Goal: Task Accomplishment & Management: Use online tool/utility

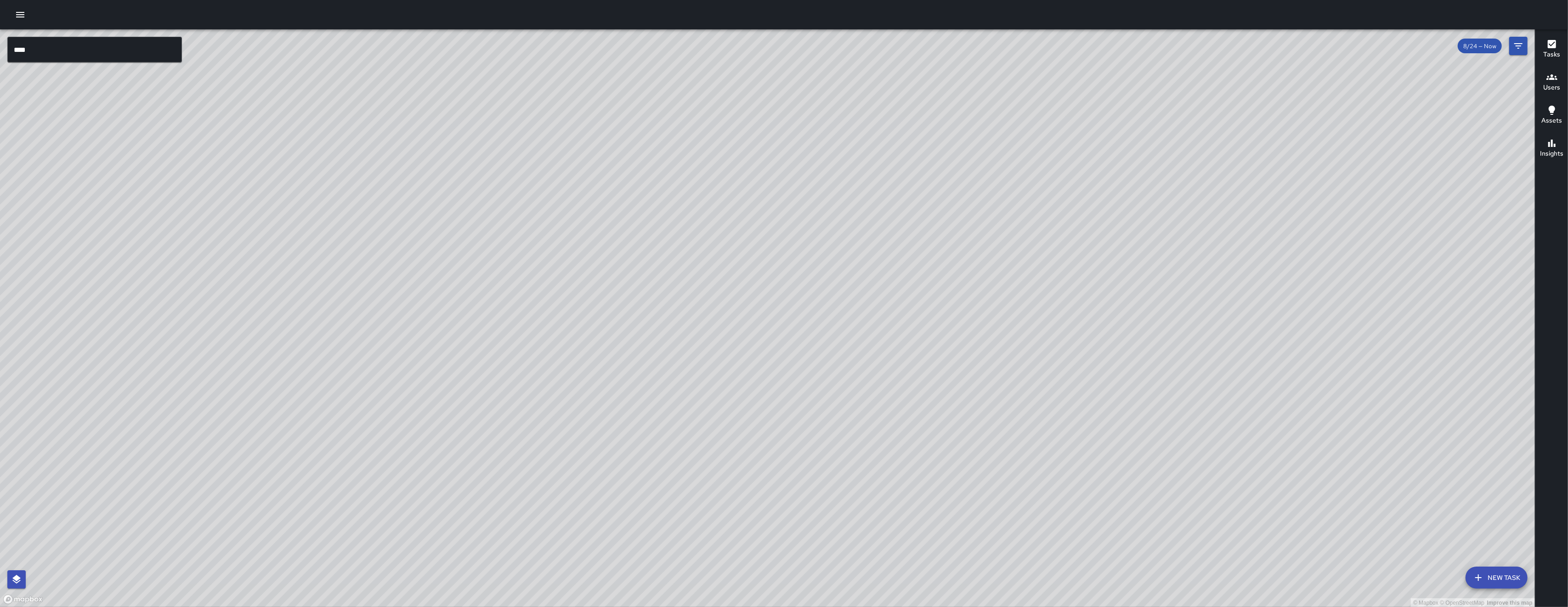
drag, startPoint x: 928, startPoint y: 282, endPoint x: 920, endPoint y: 299, distance: 18.8
click at [920, 299] on div "© Mapbox © OpenStreetMap Improve this map" at bounding box center [768, 318] width 1535 height 578
click at [670, 424] on div "© Mapbox © OpenStreetMap Improve this map" at bounding box center [768, 318] width 1535 height 578
drag, startPoint x: 607, startPoint y: 375, endPoint x: 617, endPoint y: 429, distance: 54.9
click at [617, 429] on div "© Mapbox © OpenStreetMap Improve this map" at bounding box center [768, 318] width 1535 height 578
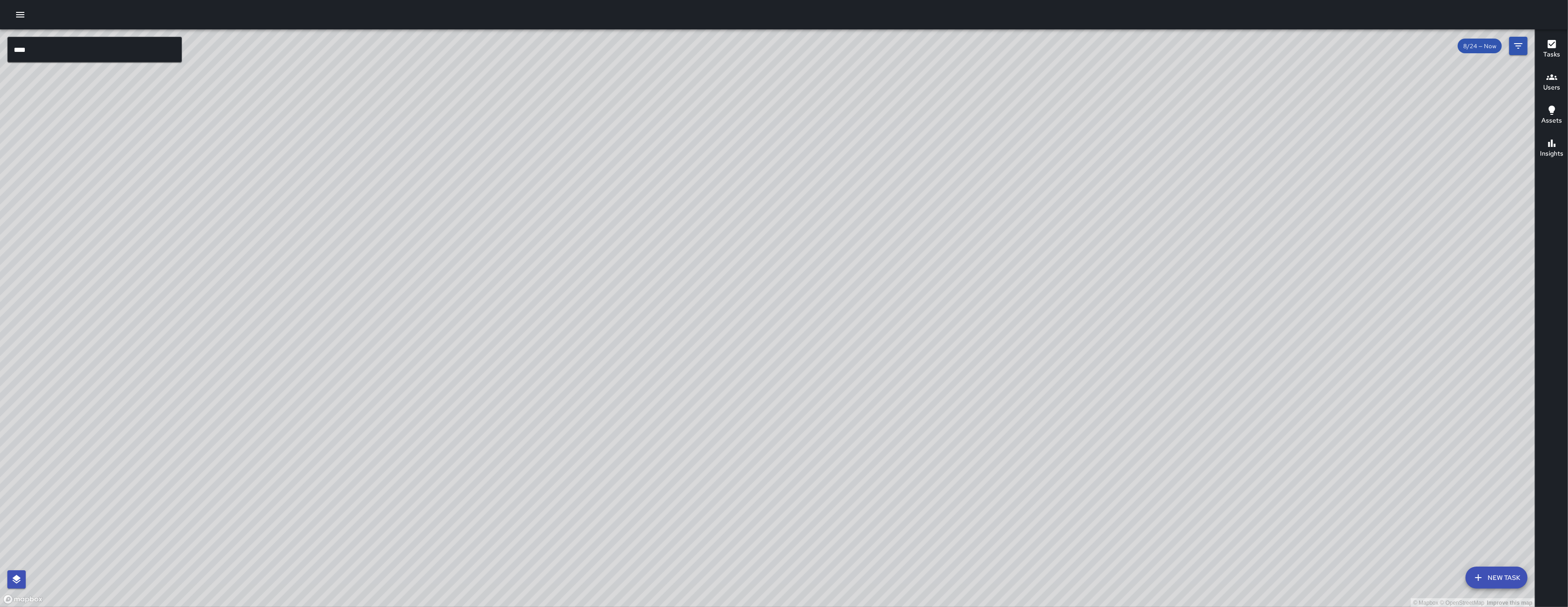
drag, startPoint x: 631, startPoint y: 263, endPoint x: 644, endPoint y: 308, distance: 46.8
click at [644, 308] on div "© Mapbox © OpenStreetMap Improve this map" at bounding box center [768, 318] width 1535 height 578
click at [789, 323] on div "© Mapbox © OpenStreetMap Improve this map" at bounding box center [768, 318] width 1535 height 578
drag, startPoint x: 812, startPoint y: 245, endPoint x: 706, endPoint y: 425, distance: 208.9
click at [709, 421] on div "© Mapbox © OpenStreetMap Improve this map" at bounding box center [768, 318] width 1535 height 578
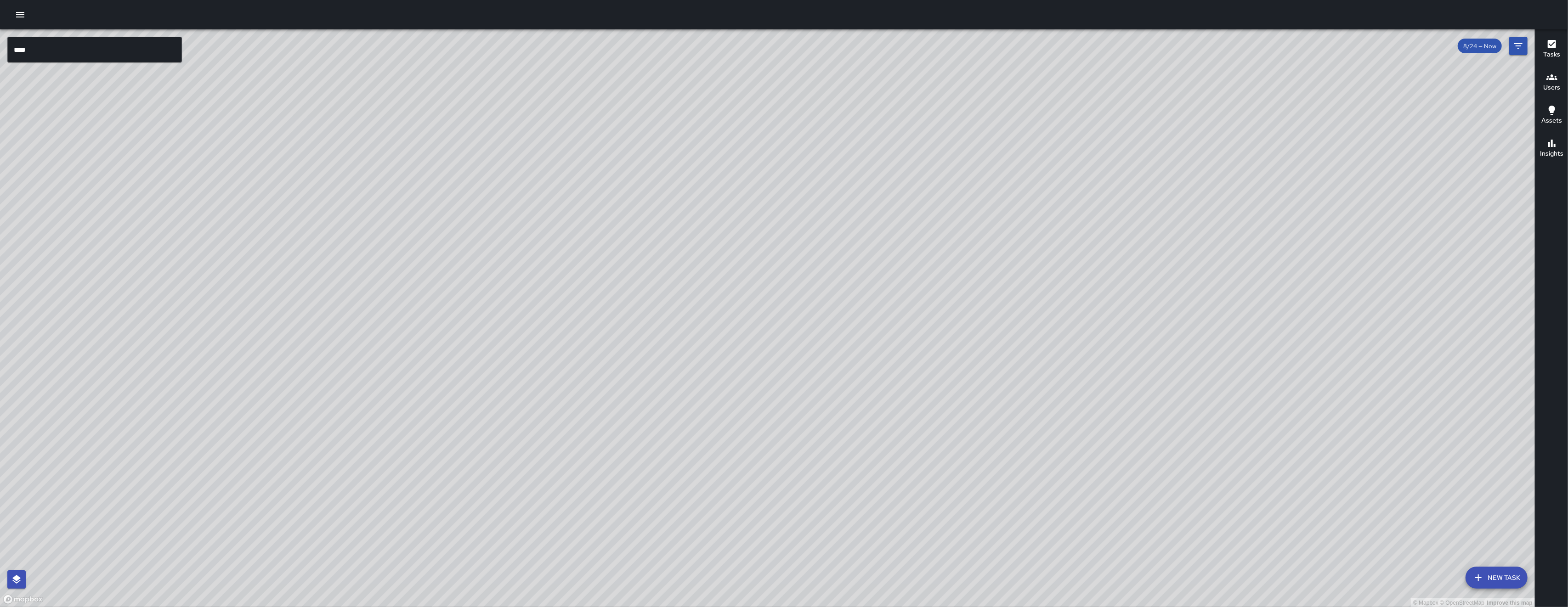
click at [706, 425] on div "© Mapbox © OpenStreetMap Improve this map" at bounding box center [768, 318] width 1535 height 578
drag, startPoint x: 698, startPoint y: 417, endPoint x: 681, endPoint y: 251, distance: 166.9
click at [681, 251] on div "© Mapbox © OpenStreetMap Improve this map" at bounding box center [768, 318] width 1535 height 578
drag, startPoint x: 739, startPoint y: 532, endPoint x: 727, endPoint y: 403, distance: 129.6
click at [729, 405] on div "© Mapbox © OpenStreetMap Improve this map" at bounding box center [768, 318] width 1535 height 578
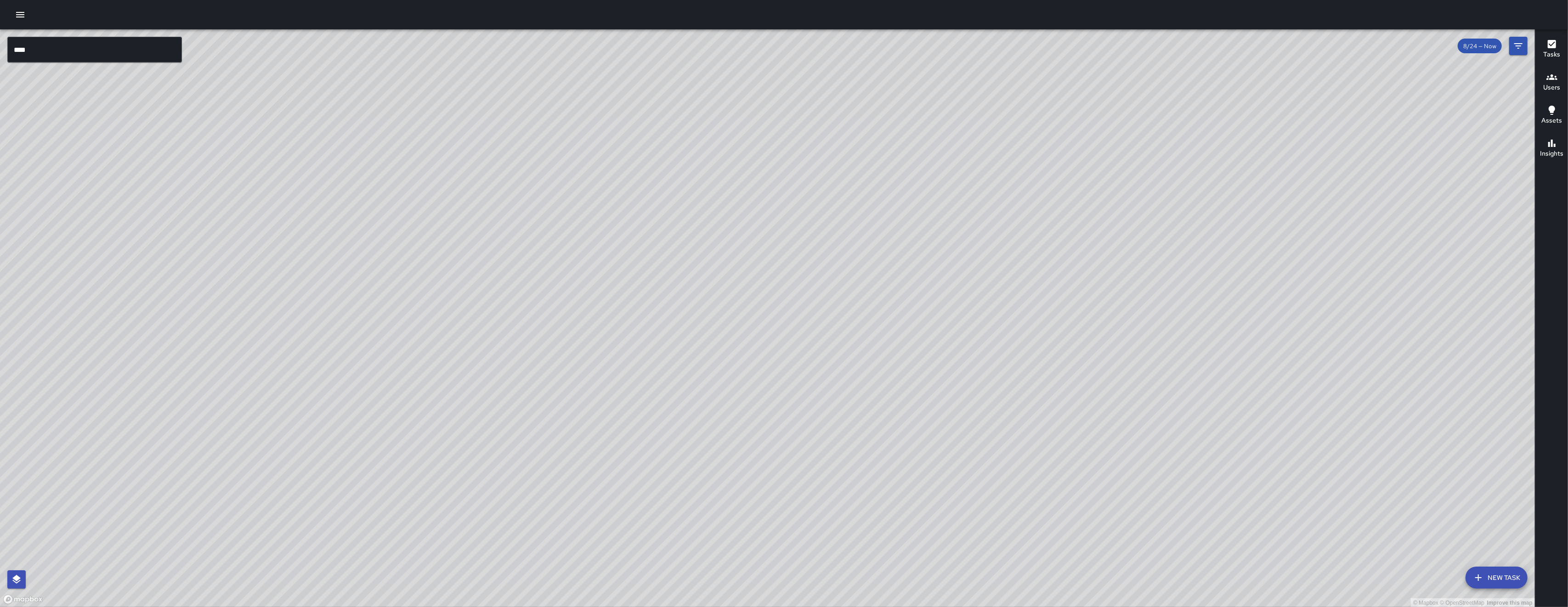
click at [626, 554] on div "© Mapbox © OpenStreetMap Improve this map SK SEAN KELLEY 1 Brush Place Complete…" at bounding box center [768, 318] width 1535 height 578
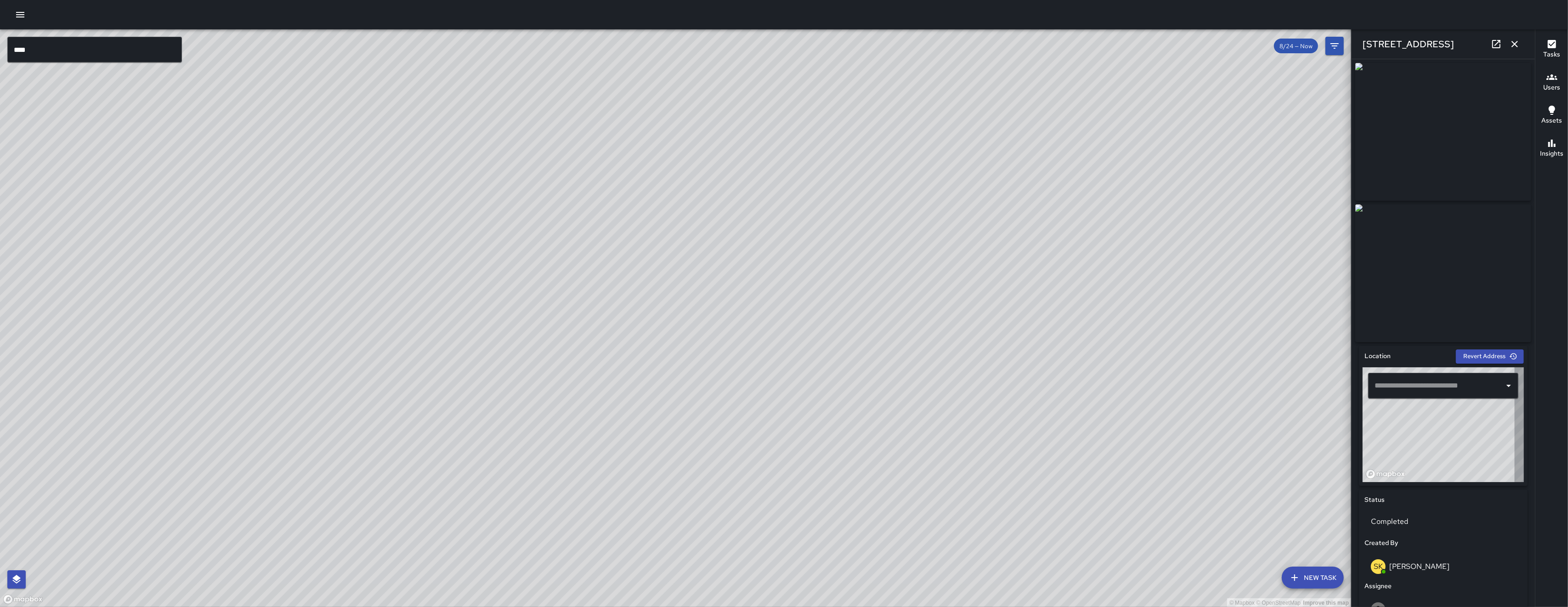
type input "**********"
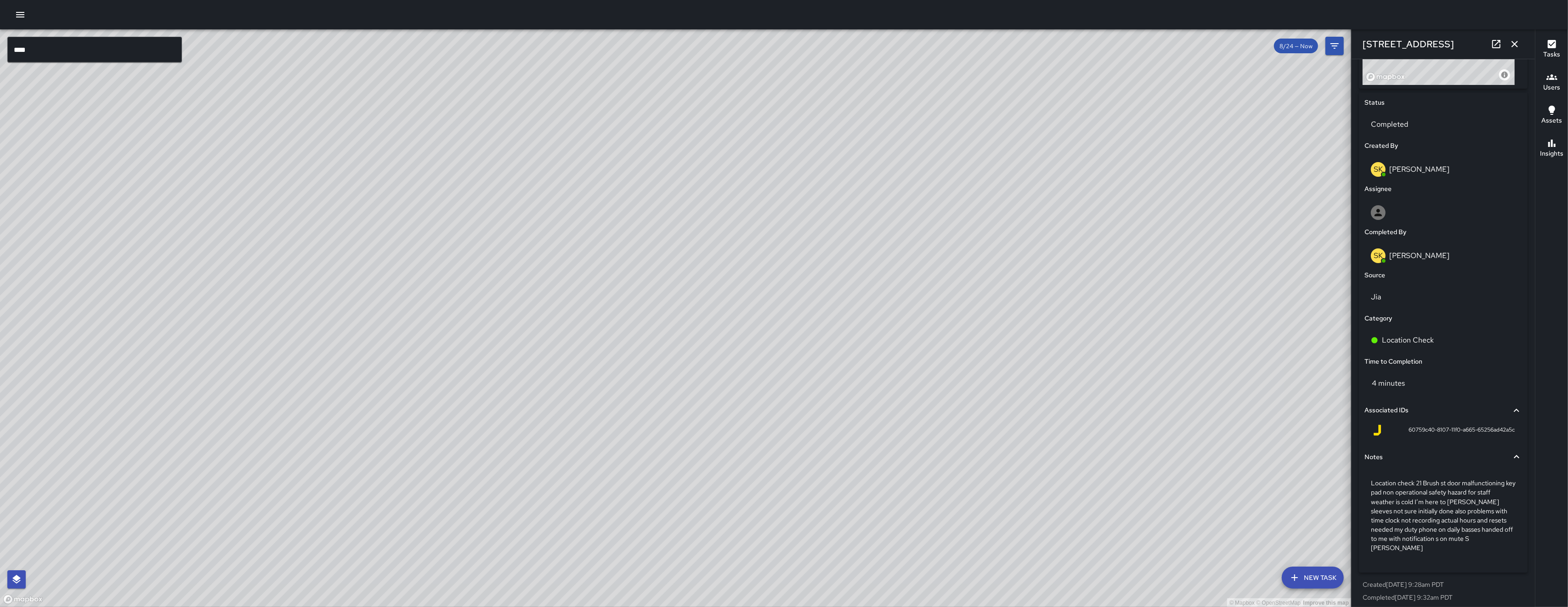
click at [640, 327] on div "© Mapbox © OpenStreetMap Improve this map" at bounding box center [676, 318] width 1351 height 578
drag, startPoint x: 657, startPoint y: 291, endPoint x: 590, endPoint y: 396, distance: 124.6
click at [619, 349] on div "© Mapbox © OpenStreetMap Improve this map" at bounding box center [676, 318] width 1351 height 578
click at [590, 396] on div "© Mapbox © OpenStreetMap Improve this map" at bounding box center [676, 318] width 1351 height 578
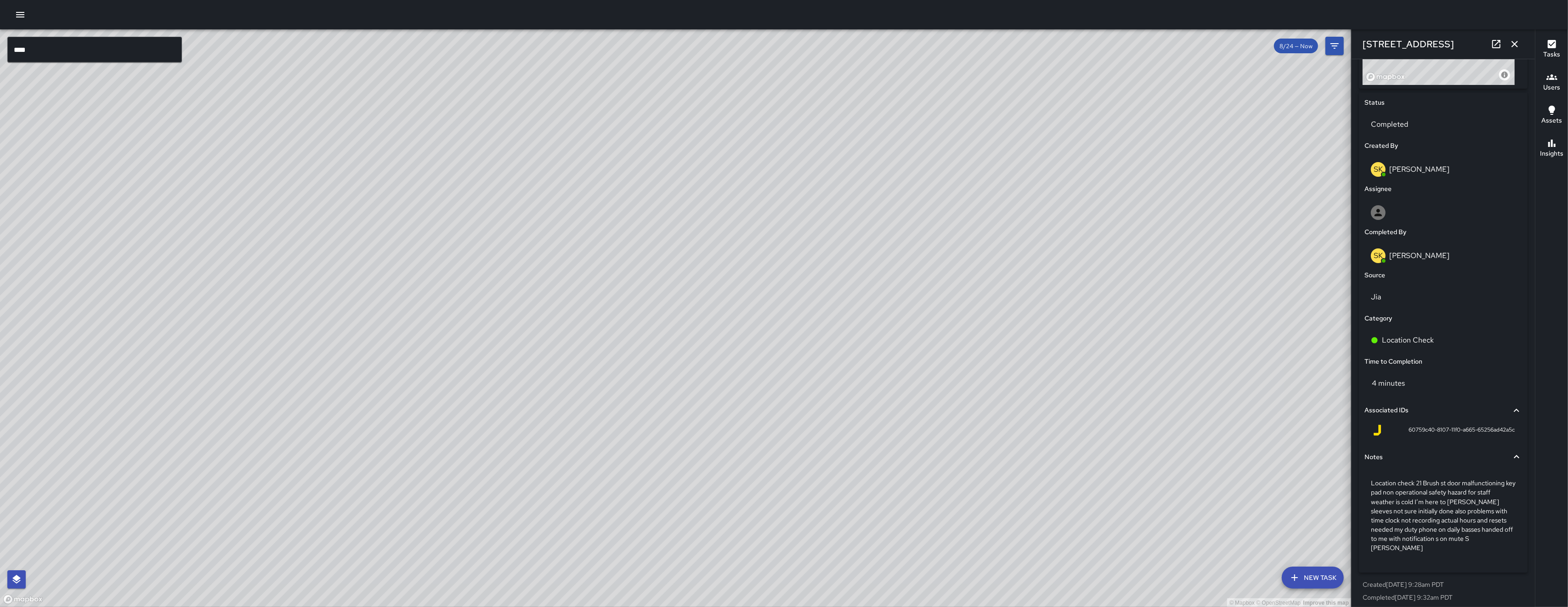
drag, startPoint x: 575, startPoint y: 182, endPoint x: 505, endPoint y: 356, distance: 187.6
click at [507, 352] on div "© Mapbox © OpenStreetMap Improve this map" at bounding box center [676, 318] width 1351 height 578
click at [505, 356] on div "© Mapbox © OpenStreetMap Improve this map" at bounding box center [676, 318] width 1351 height 578
click at [1518, 39] on icon "button" at bounding box center [1514, 44] width 11 height 11
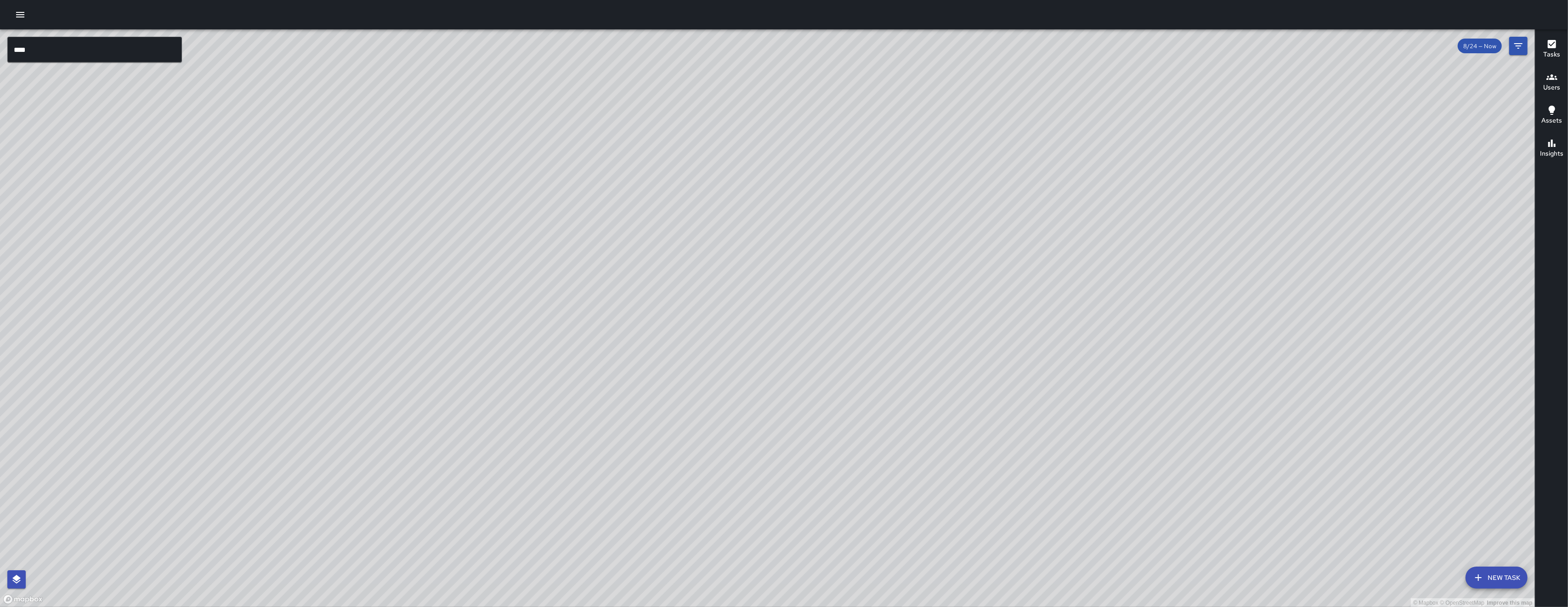
click at [506, 239] on div "© Mapbox © OpenStreetMap Improve this map" at bounding box center [768, 318] width 1535 height 578
click at [436, 439] on div "© Mapbox © OpenStreetMap Improve this map" at bounding box center [768, 318] width 1535 height 578
drag, startPoint x: 438, startPoint y: 426, endPoint x: 475, endPoint y: 303, distance: 128.4
click at [475, 304] on div "© Mapbox © OpenStreetMap Improve this map" at bounding box center [768, 318] width 1535 height 578
drag, startPoint x: 429, startPoint y: 309, endPoint x: 414, endPoint y: 477, distance: 168.7
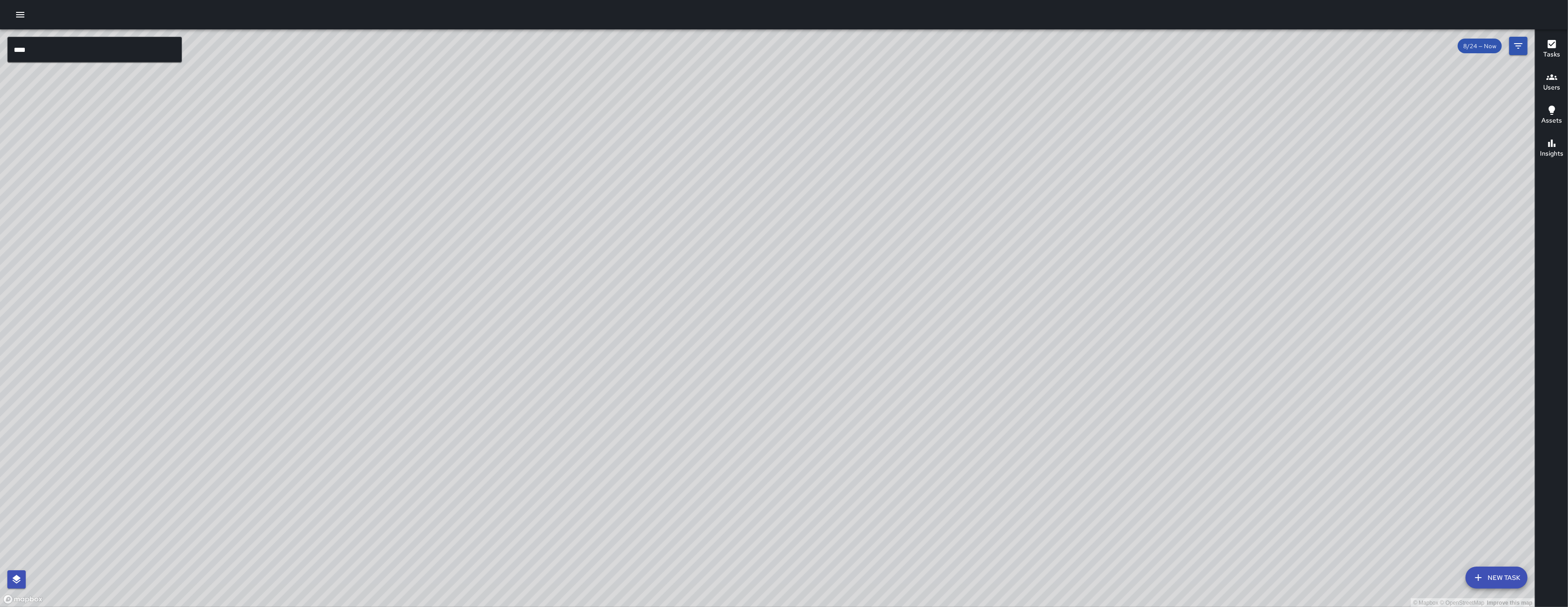
click at [414, 476] on div "© Mapbox © OpenStreetMap Improve this map" at bounding box center [768, 318] width 1535 height 578
click at [26, 15] on button "button" at bounding box center [20, 15] width 18 height 18
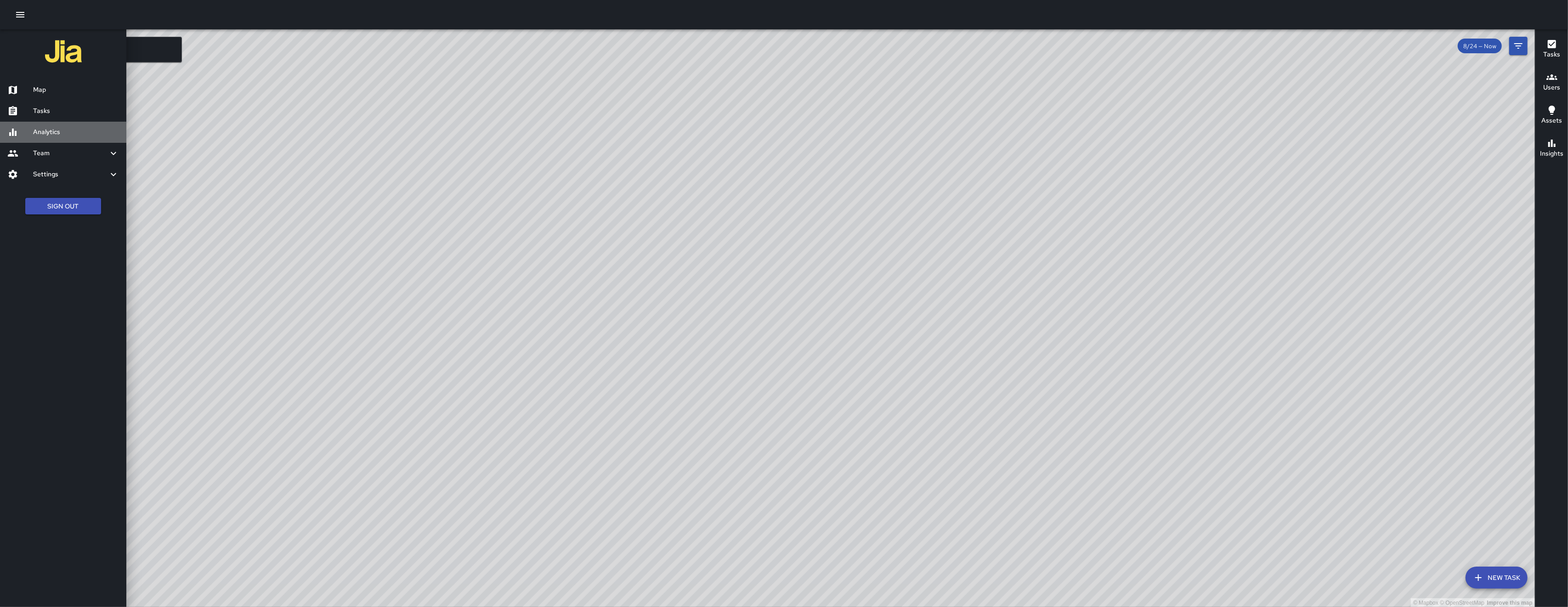
click at [72, 141] on link "Analytics" at bounding box center [63, 132] width 127 height 21
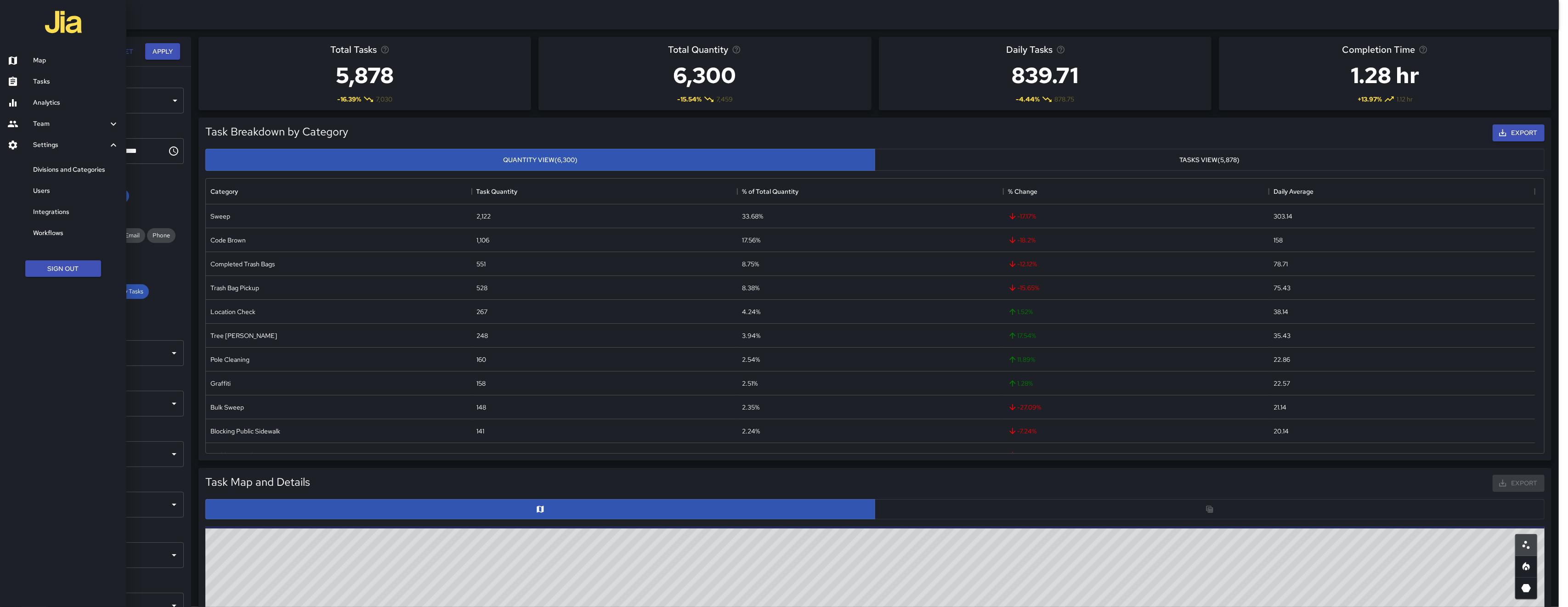
scroll to position [265, 1329]
click at [106, 54] on link "Map" at bounding box center [63, 60] width 127 height 21
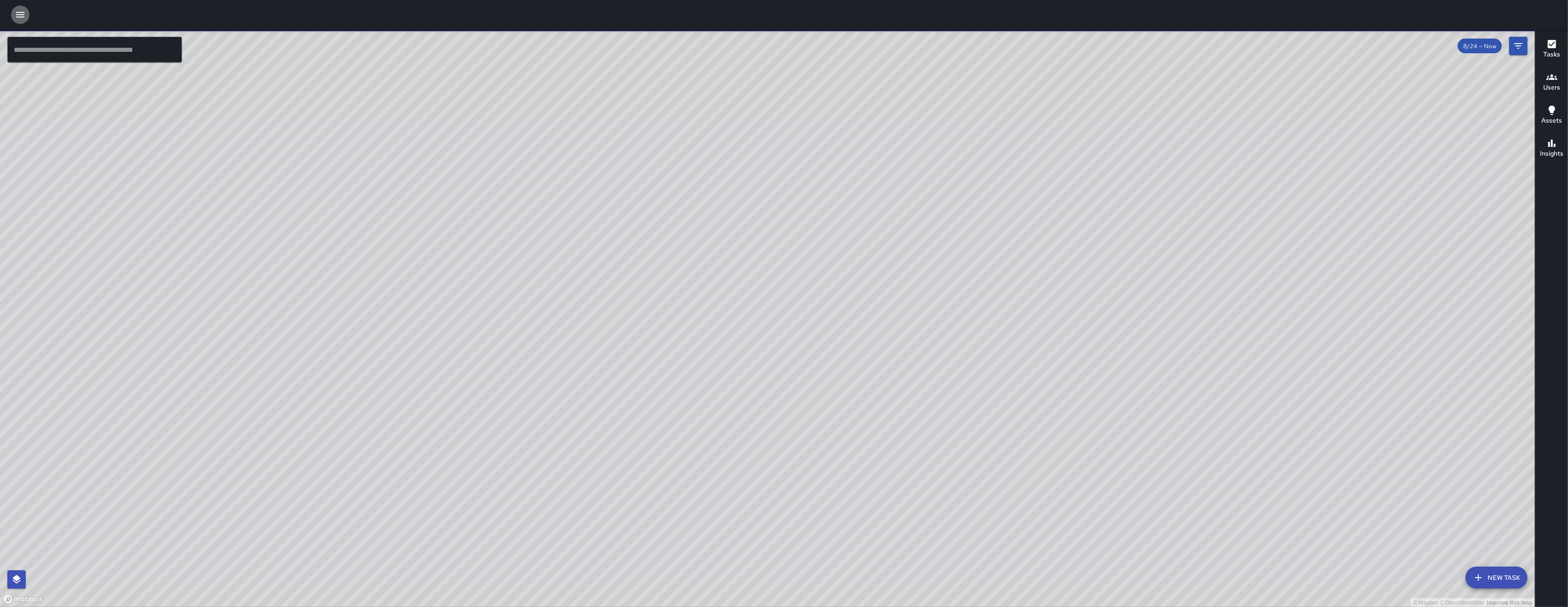
click at [26, 10] on icon "button" at bounding box center [20, 15] width 11 height 11
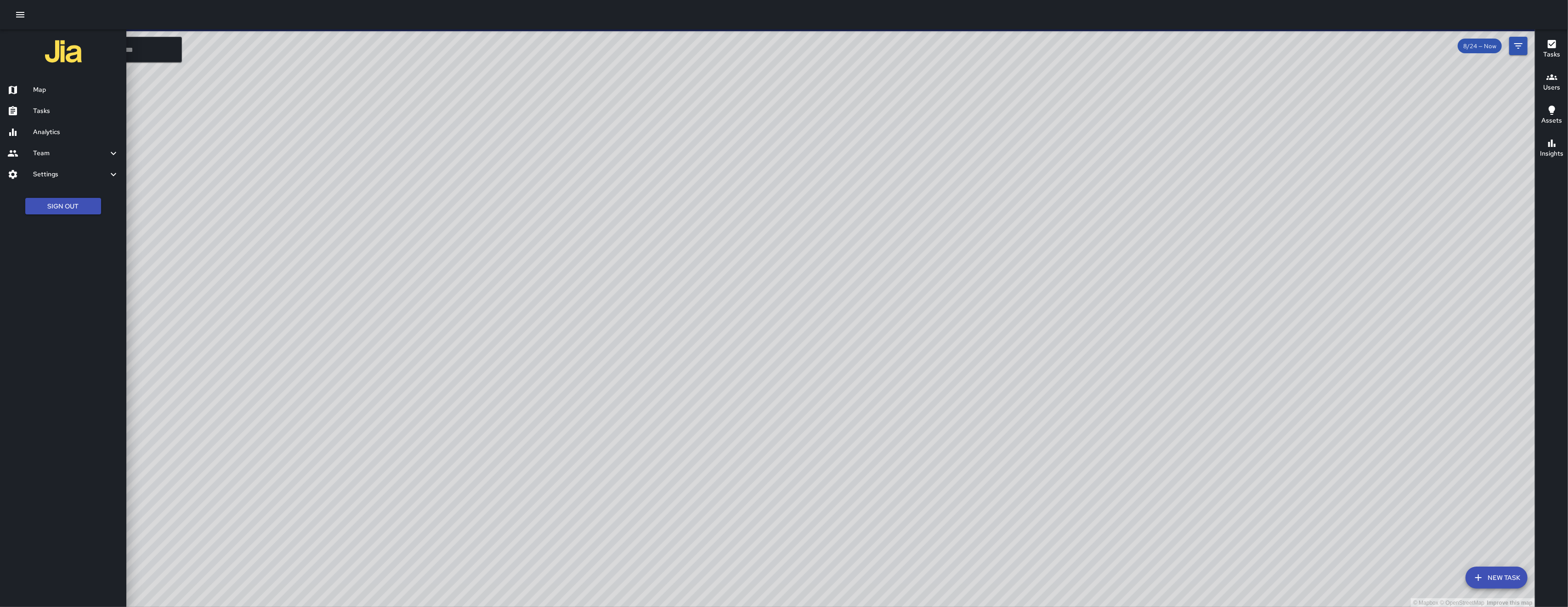
click at [42, 153] on h6 "Team" at bounding box center [70, 153] width 75 height 10
click at [47, 158] on h6 "Team" at bounding box center [70, 153] width 75 height 10
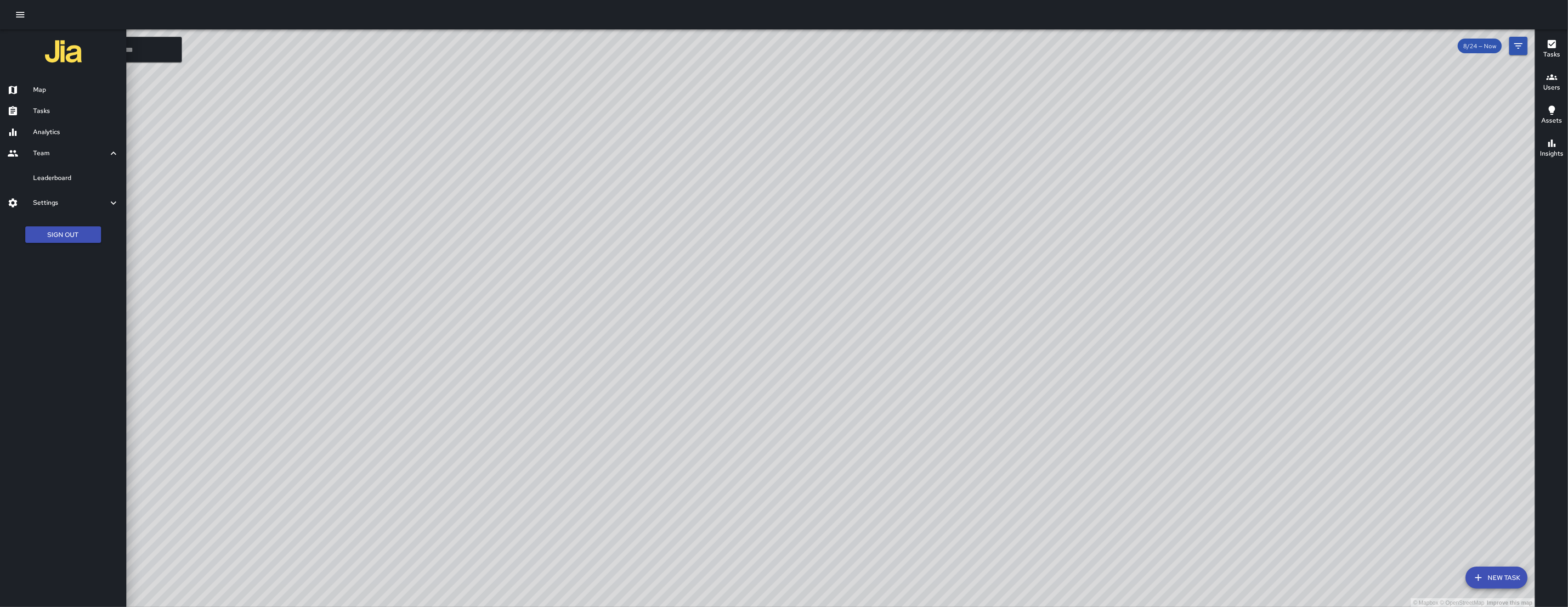
click at [52, 183] on link "Leaderboard" at bounding box center [63, 178] width 127 height 21
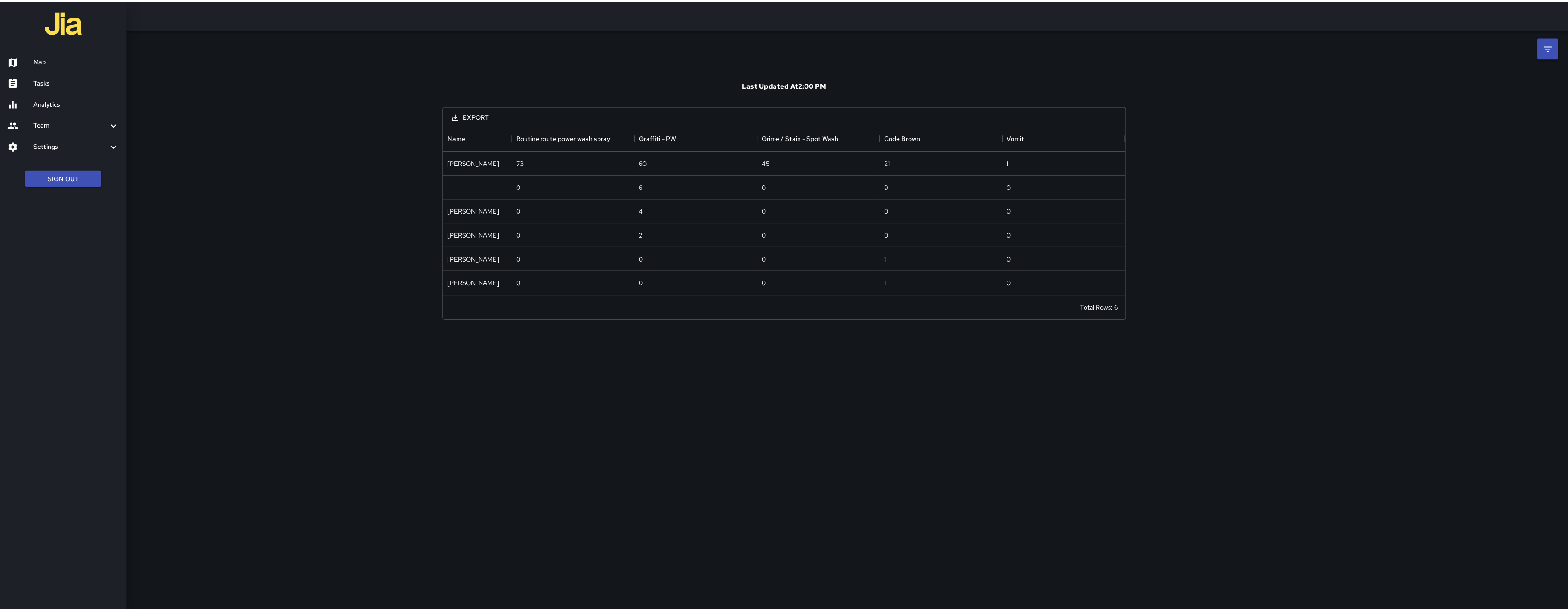
scroll to position [161, 677]
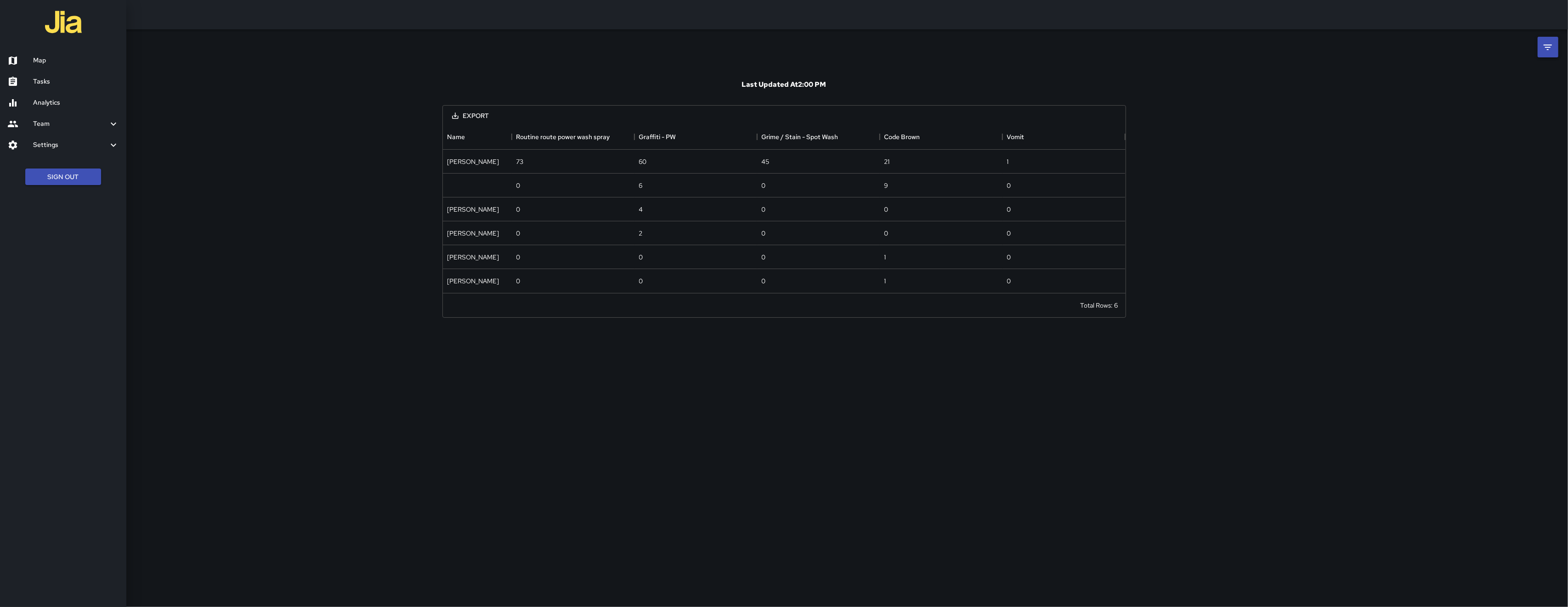
click at [1541, 50] on div at bounding box center [784, 304] width 1568 height 607
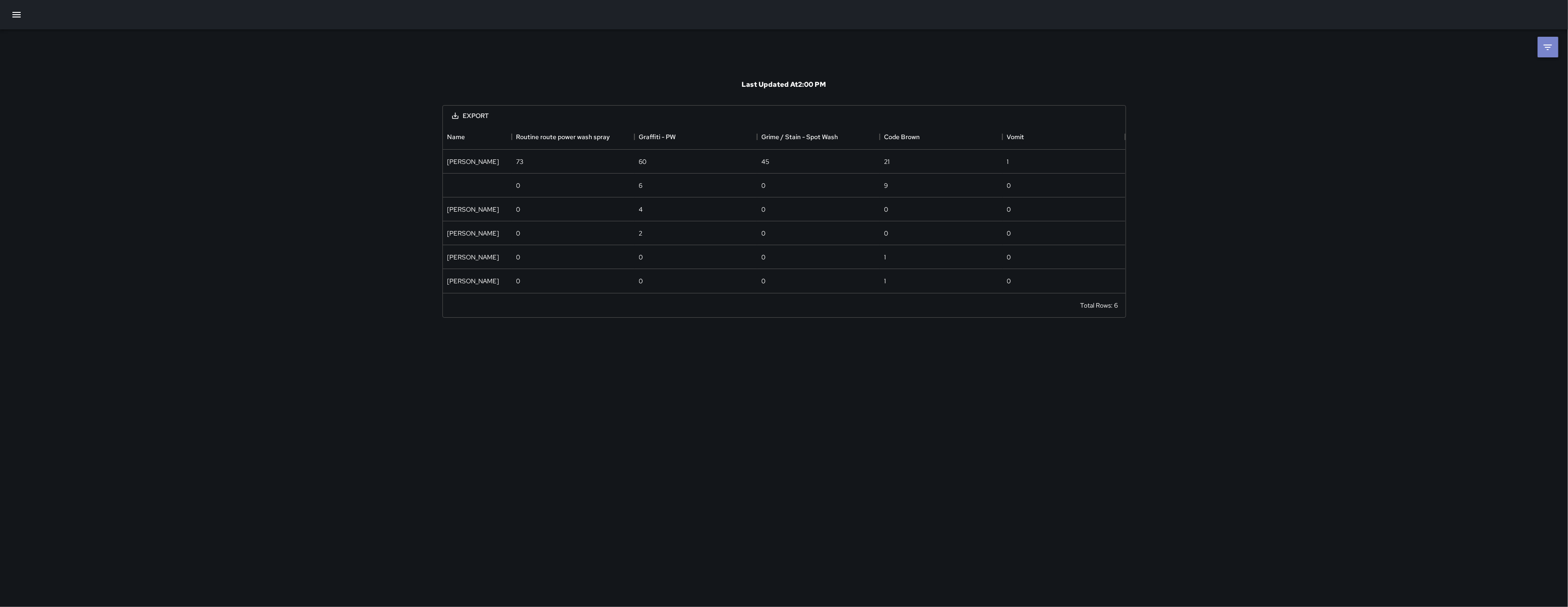
click at [1544, 51] on icon at bounding box center [1548, 47] width 11 height 11
click at [1455, 81] on body "**********" at bounding box center [784, 304] width 1568 height 607
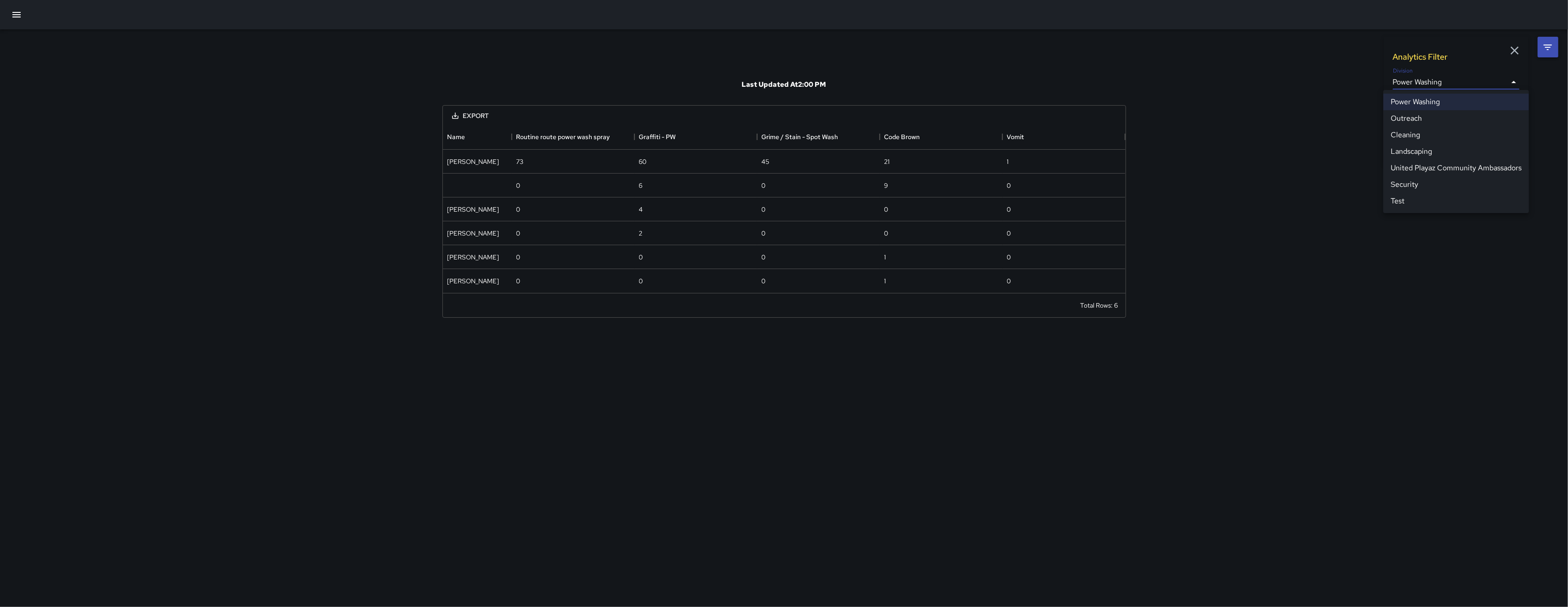
click at [1422, 134] on li "Cleaning" at bounding box center [1456, 134] width 145 height 16
type input "**********"
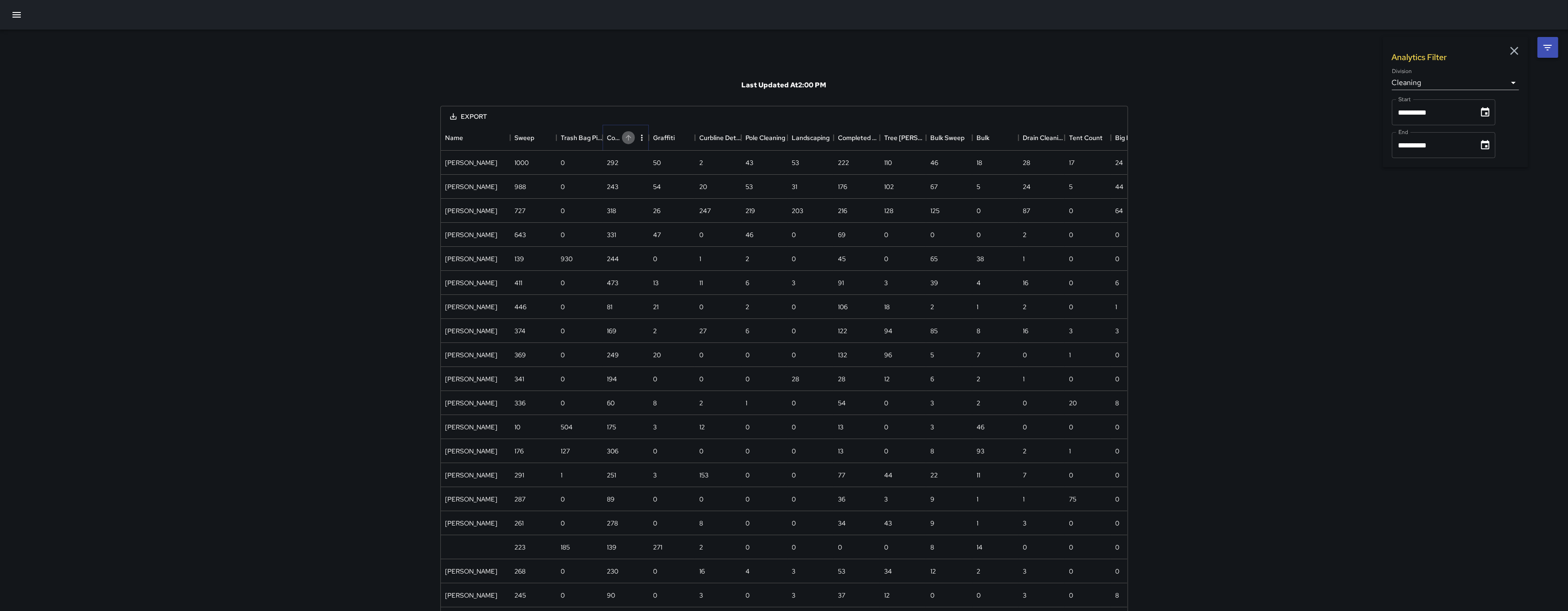
click at [625, 131] on button "Sort" at bounding box center [628, 137] width 13 height 13
click at [625, 133] on icon "Sort" at bounding box center [629, 138] width 9 height 9
click at [15, 16] on icon "button" at bounding box center [17, 15] width 11 height 11
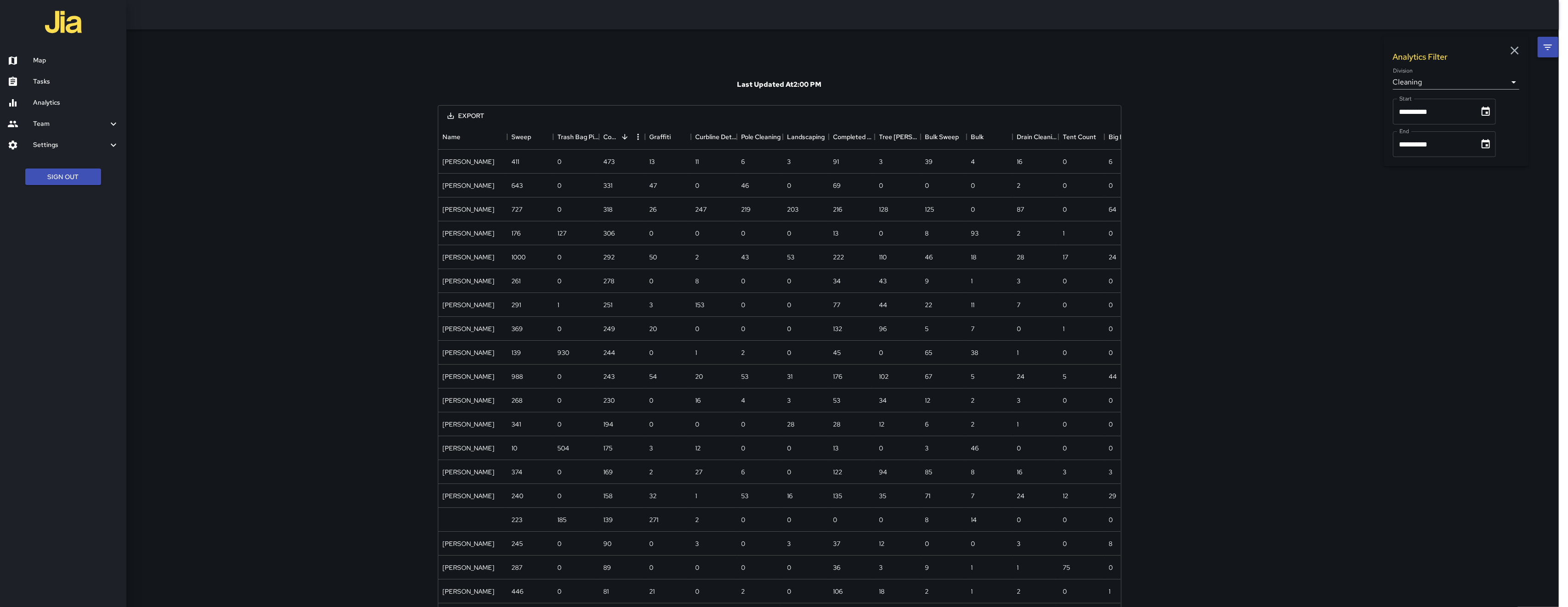
click at [61, 55] on link "Map" at bounding box center [63, 60] width 127 height 21
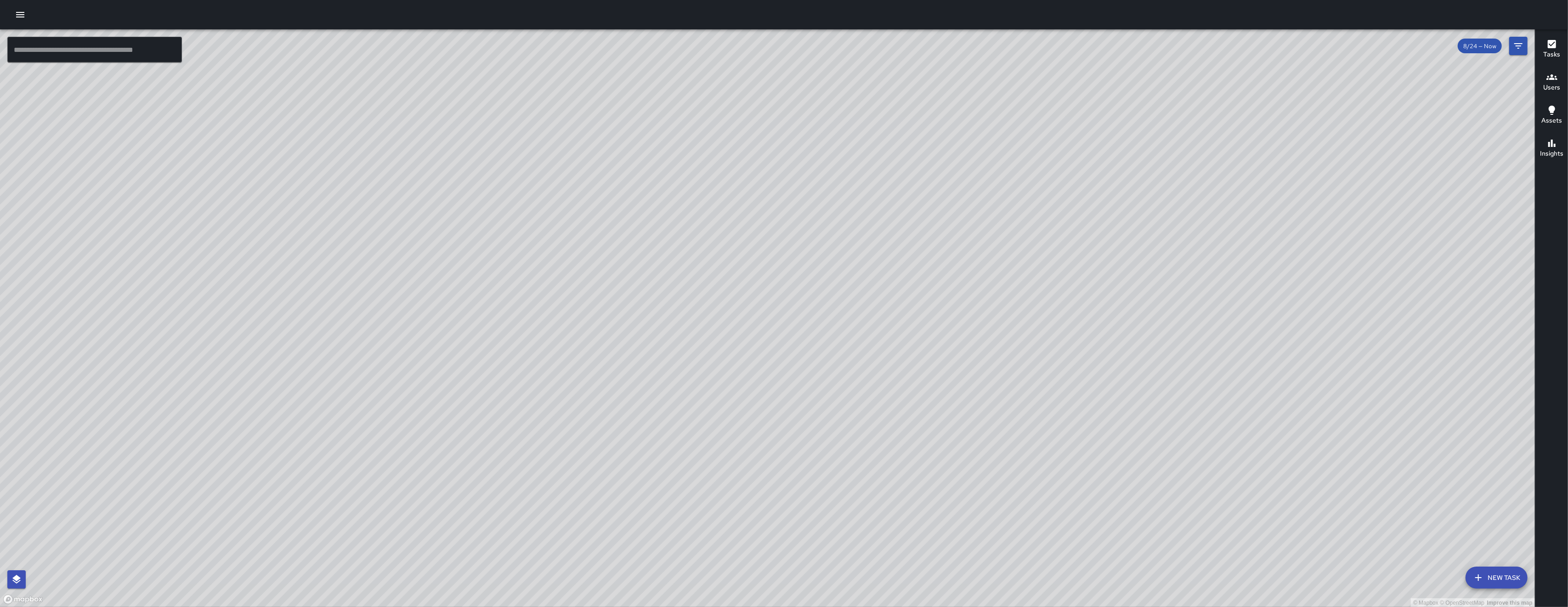
click at [1560, 54] on button "Tasks" at bounding box center [1552, 49] width 33 height 33
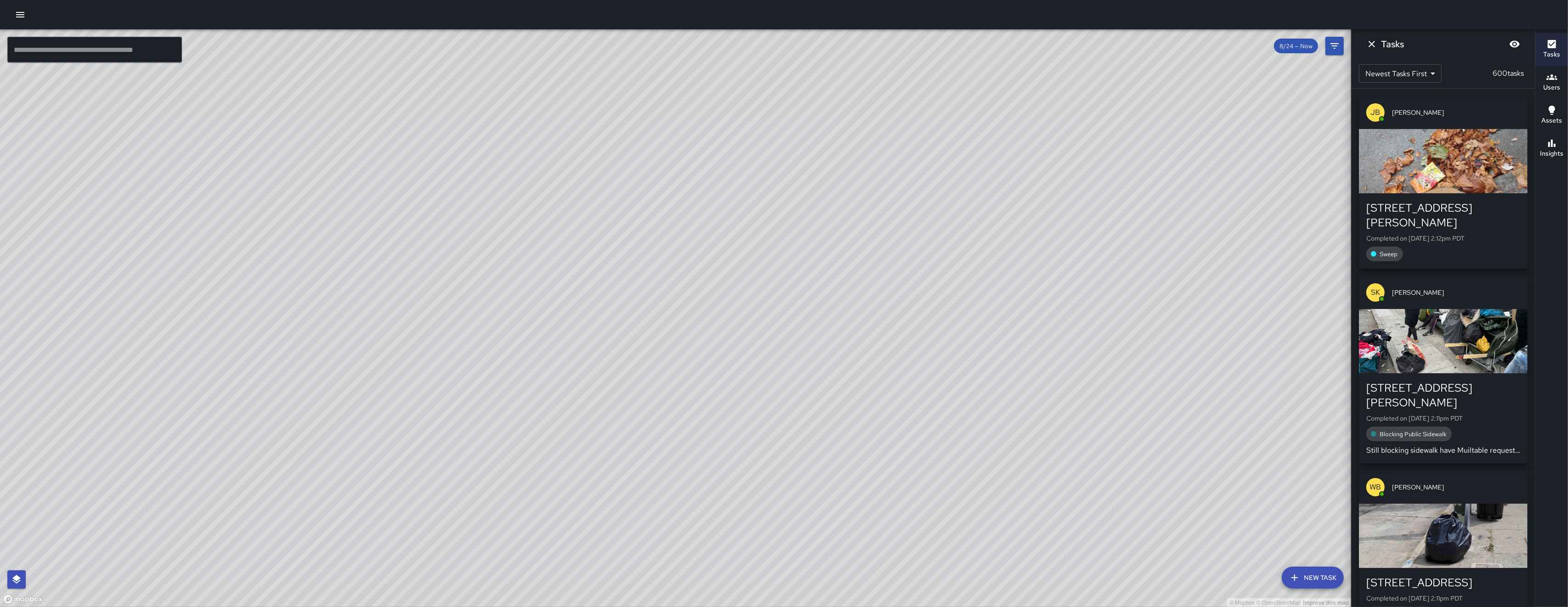
click at [1371, 41] on icon "Dismiss" at bounding box center [1372, 44] width 11 height 11
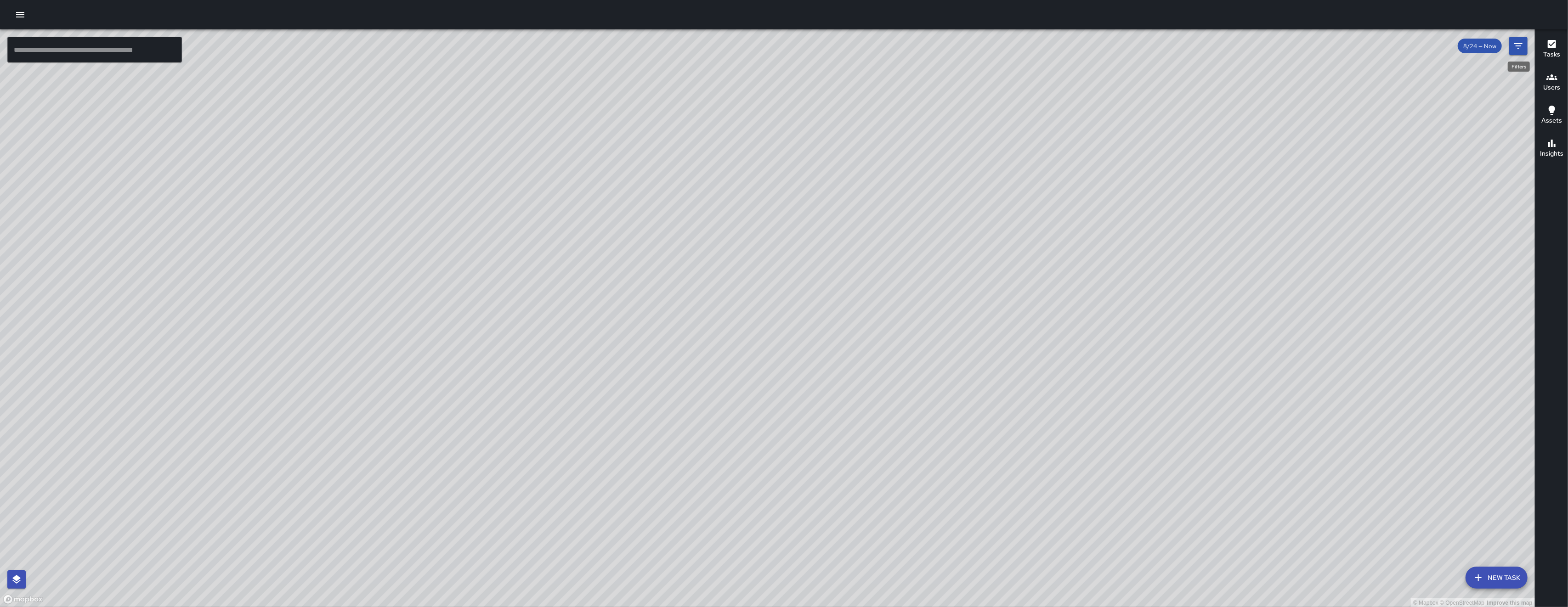
click at [1515, 55] on div "Filters" at bounding box center [1519, 64] width 24 height 18
click at [1516, 50] on icon "Filters" at bounding box center [1518, 46] width 11 height 11
click at [1516, 50] on div "© Mapbox © OpenStreetMap Improve this map" at bounding box center [768, 318] width 1535 height 578
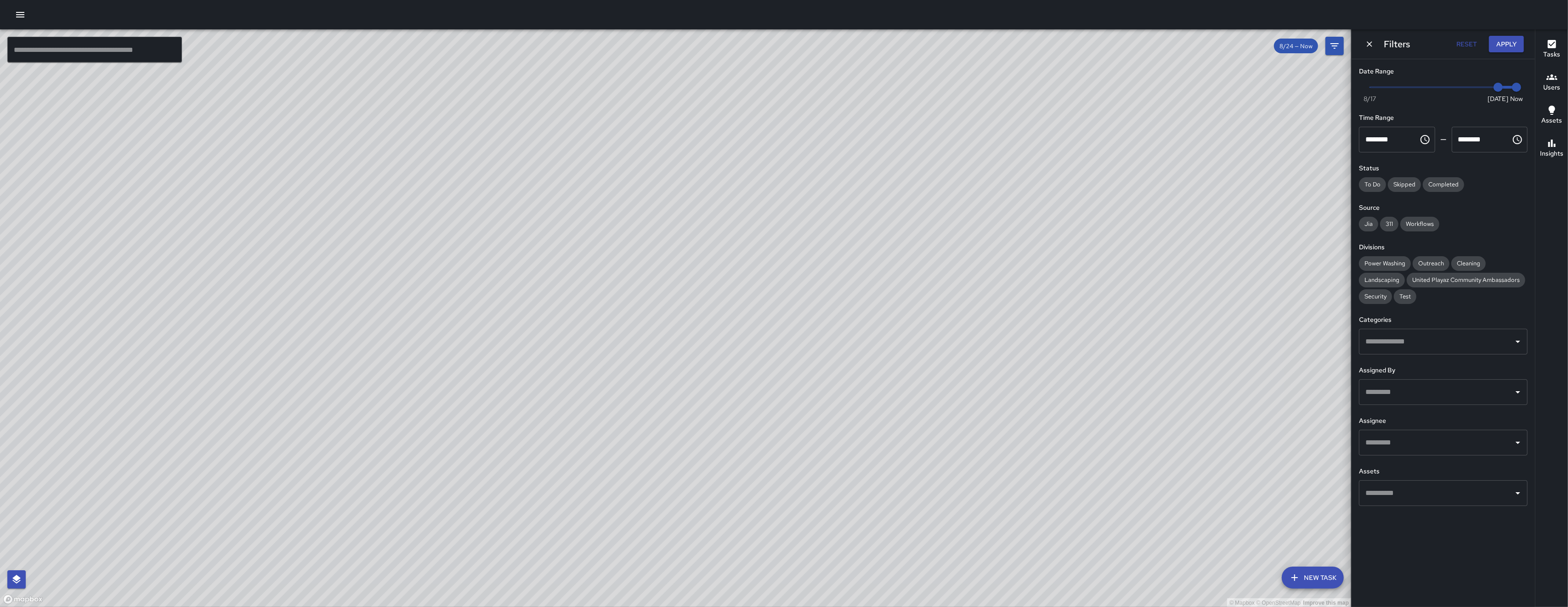
click at [1419, 396] on input "text" at bounding box center [1436, 392] width 147 height 18
type input "****"
click at [1415, 446] on span "[PERSON_NAME]" at bounding box center [1453, 443] width 135 height 11
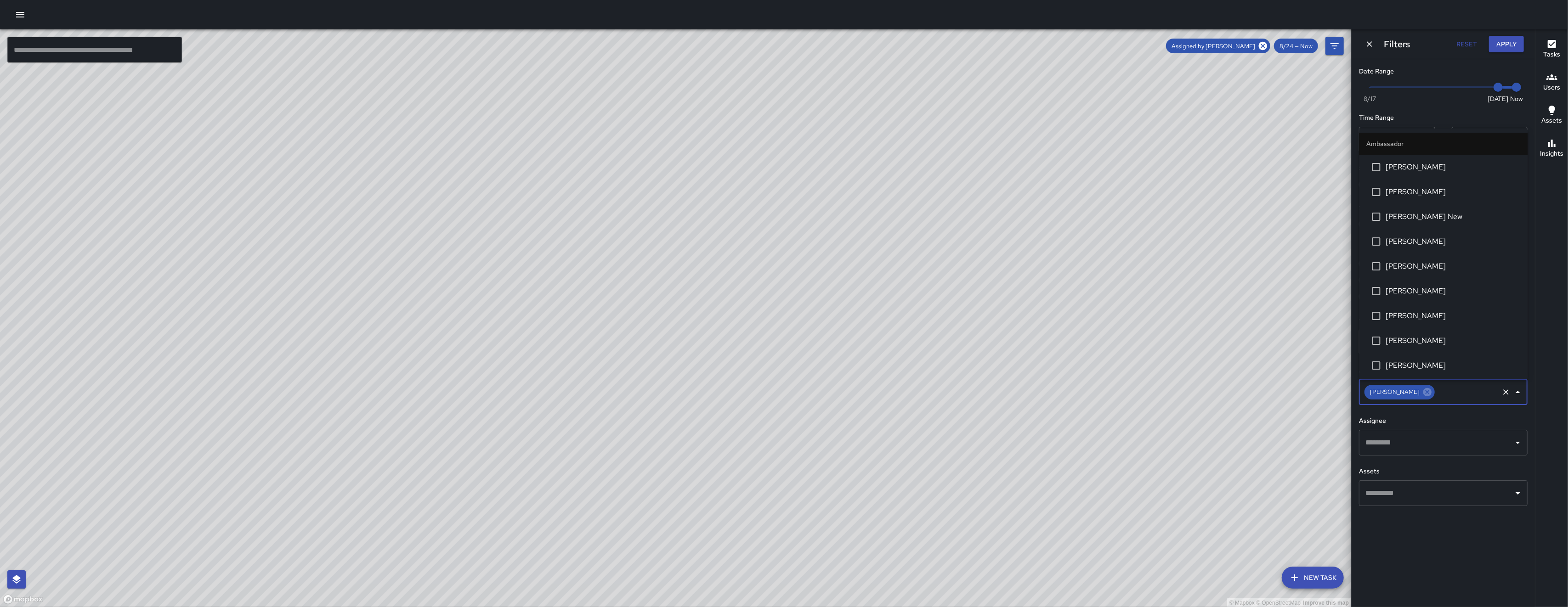
scroll to position [72, 0]
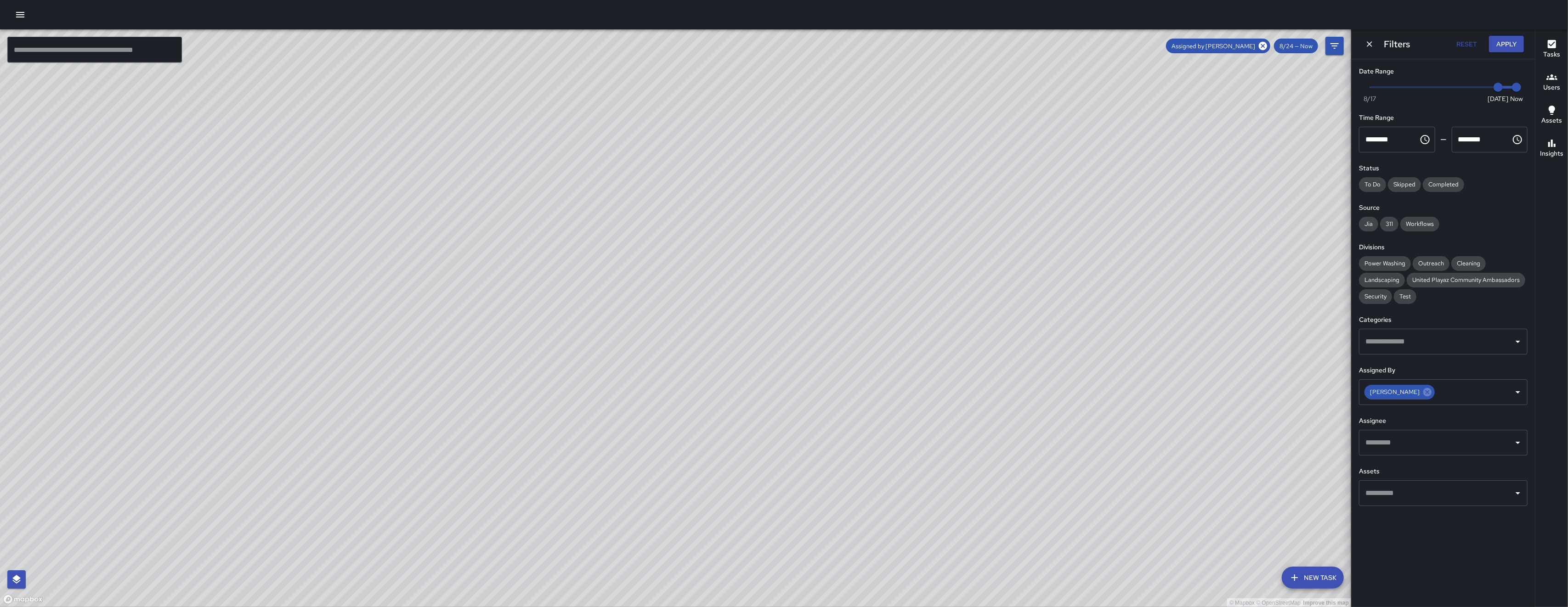
drag, startPoint x: 813, startPoint y: 375, endPoint x: 870, endPoint y: 457, distance: 99.9
click at [870, 457] on div "© Mapbox © OpenStreetMap Improve this map" at bounding box center [676, 318] width 1351 height 578
click at [1217, 422] on div "© Mapbox © OpenStreetMap Improve this map" at bounding box center [676, 318] width 1351 height 578
click at [1423, 393] on icon at bounding box center [1427, 392] width 9 height 9
click at [1401, 501] on input "text" at bounding box center [1436, 493] width 147 height 18
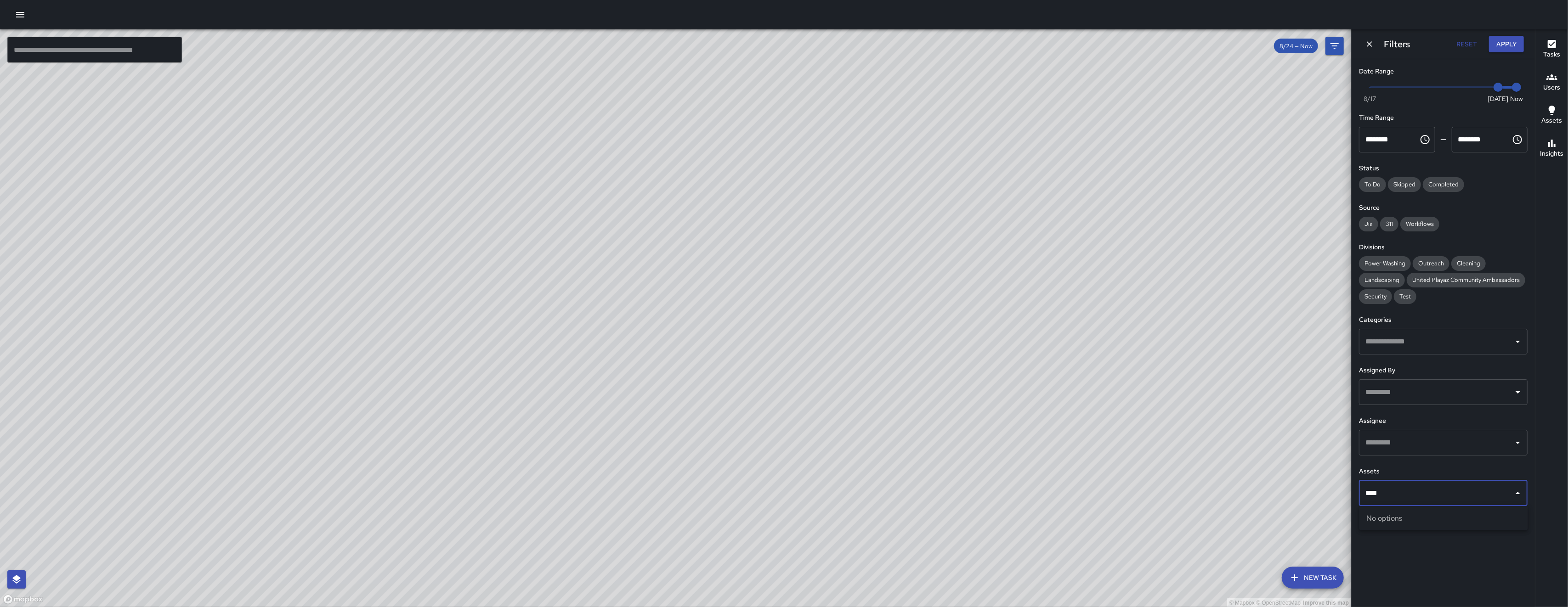
type input "*****"
drag, startPoint x: 1393, startPoint y: 492, endPoint x: 1348, endPoint y: 478, distance: 47.1
click at [1348, 478] on div "© Mapbox © OpenStreetMap Improve this map ​ New Task 8/24 — Now Map Layers Task…" at bounding box center [784, 317] width 1568 height 577
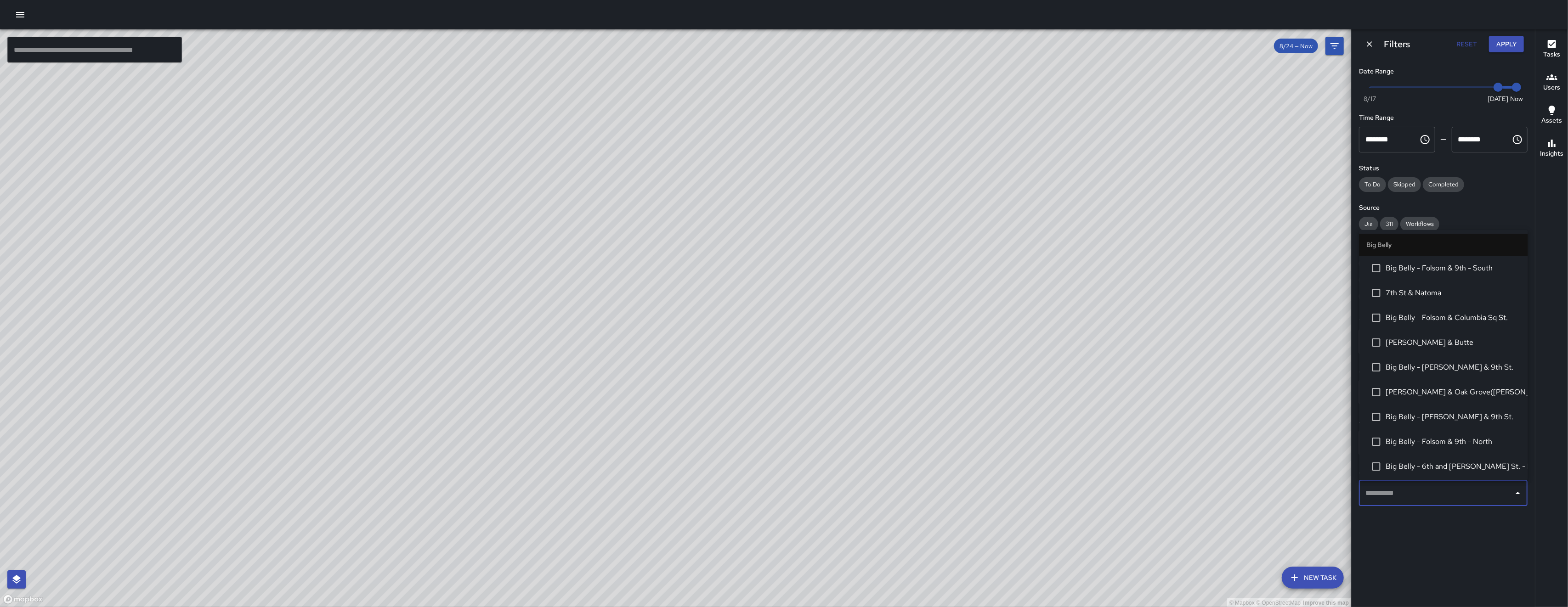
click at [1432, 549] on div "Filters Reset Apply Date Range Now Today 8/17 8/24 2:13 pm Time Range ******** …" at bounding box center [1443, 304] width 184 height 607
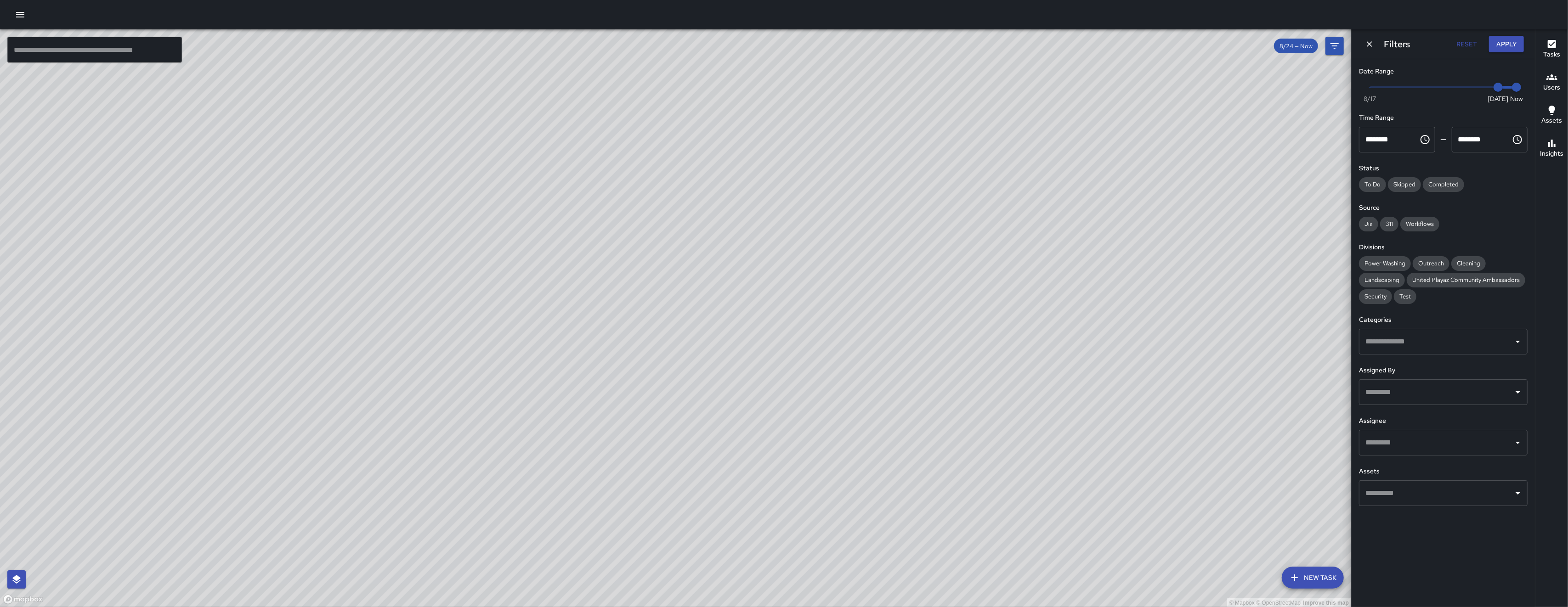
click at [1426, 429] on div "Assignee ​" at bounding box center [1443, 435] width 169 height 40
click at [1429, 433] on div "​" at bounding box center [1443, 442] width 169 height 26
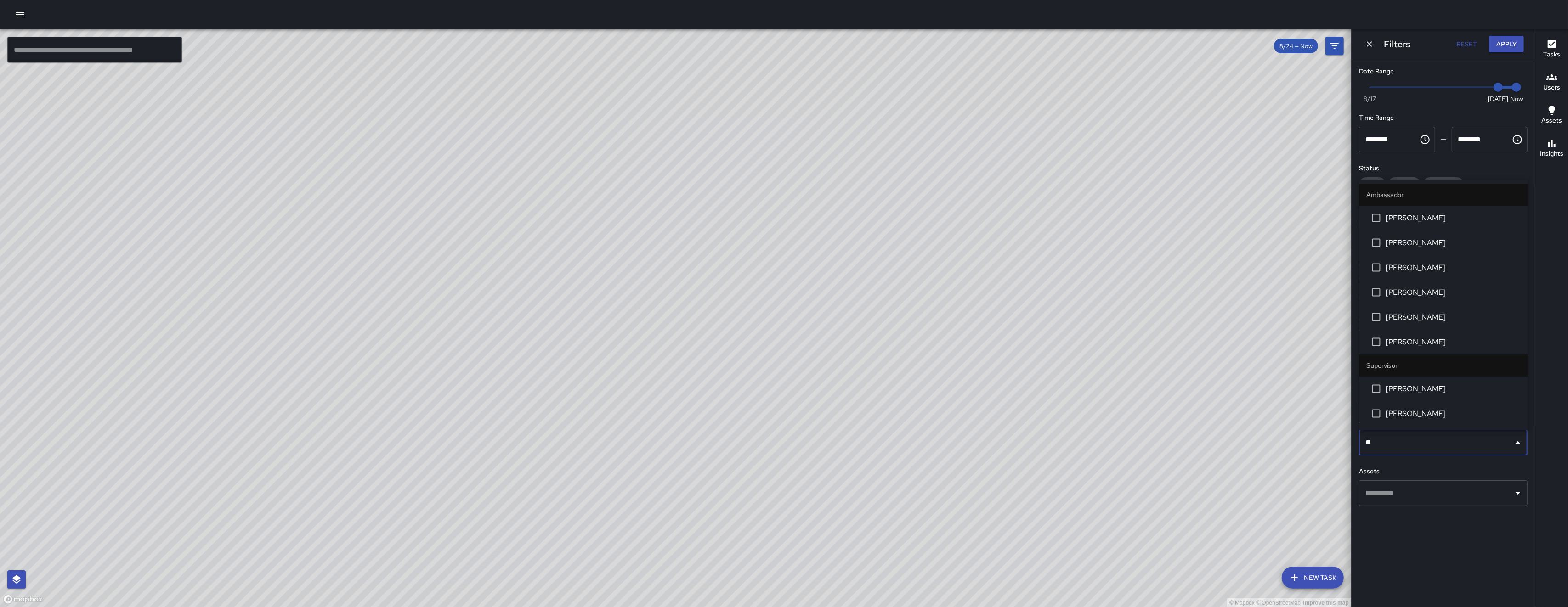
type input "***"
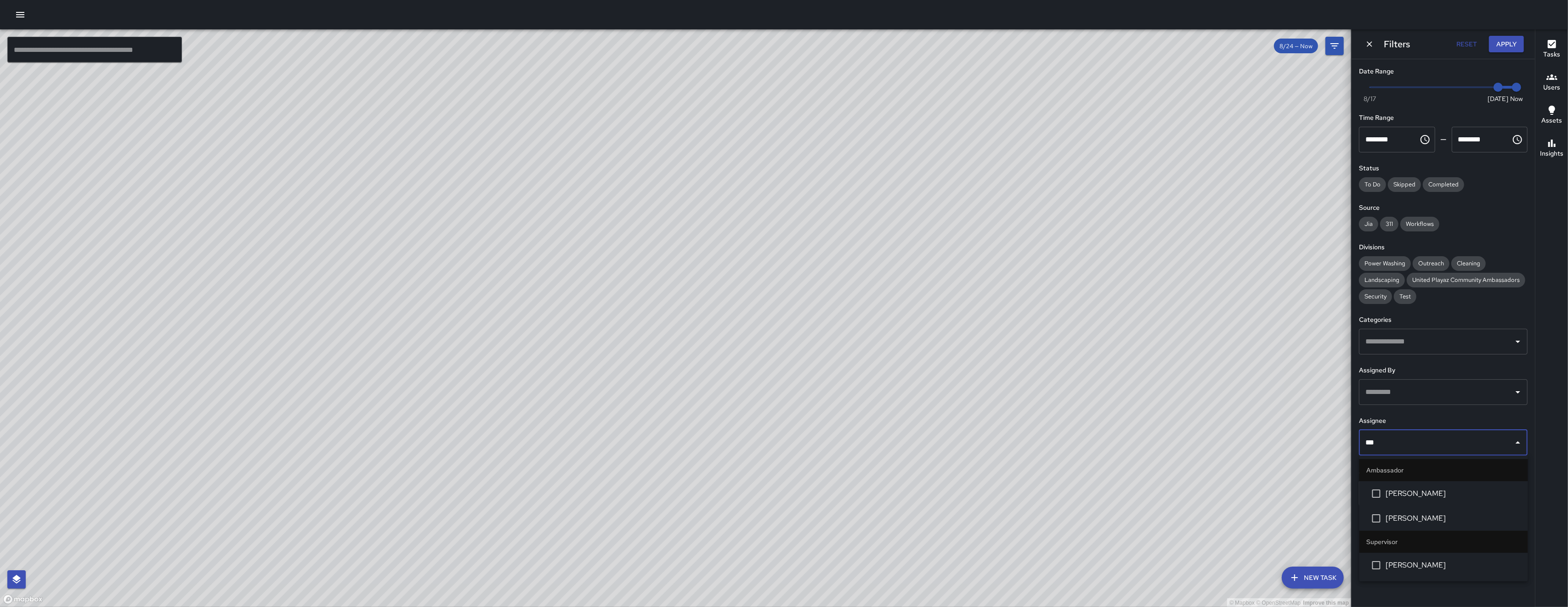
click at [1429, 490] on span "[PERSON_NAME]" at bounding box center [1453, 493] width 135 height 11
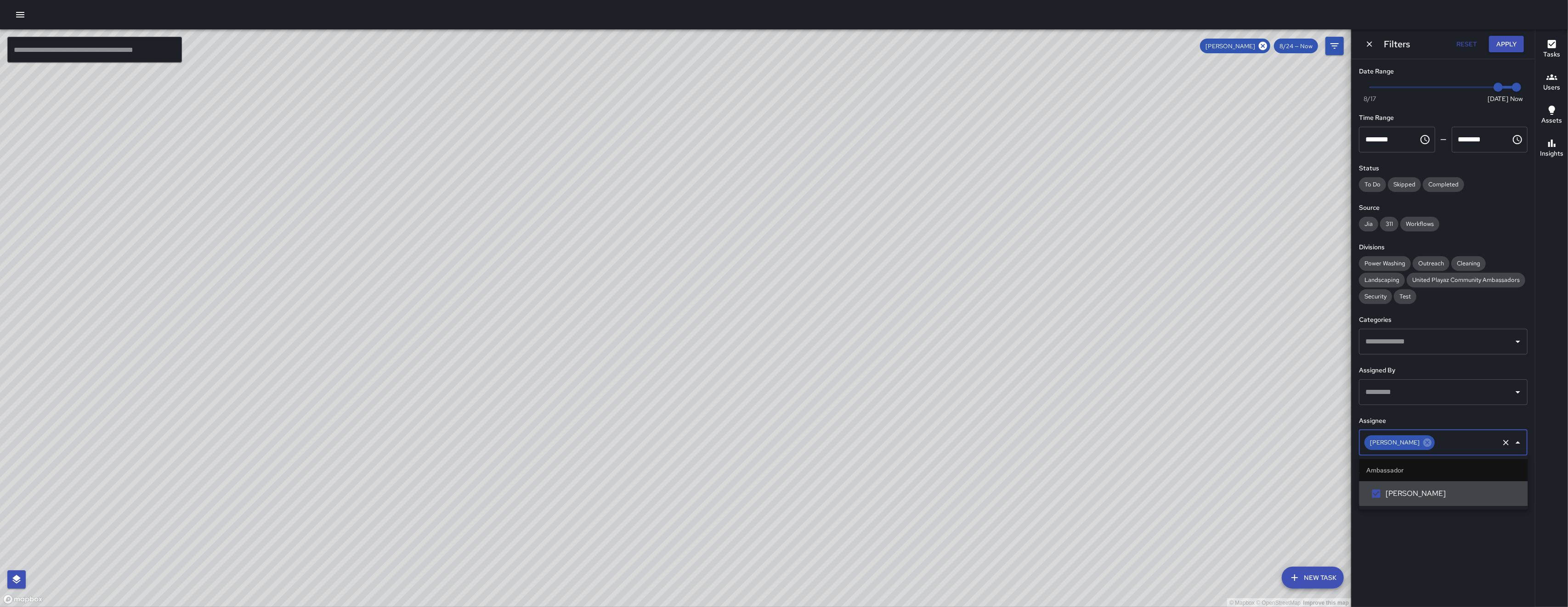
drag, startPoint x: 743, startPoint y: 377, endPoint x: 753, endPoint y: 381, distance: 10.8
click at [752, 381] on div "© Mapbox © OpenStreetMap Improve this map" at bounding box center [676, 318] width 1351 height 578
click at [1367, 43] on icon "Dismiss" at bounding box center [1369, 44] width 9 height 9
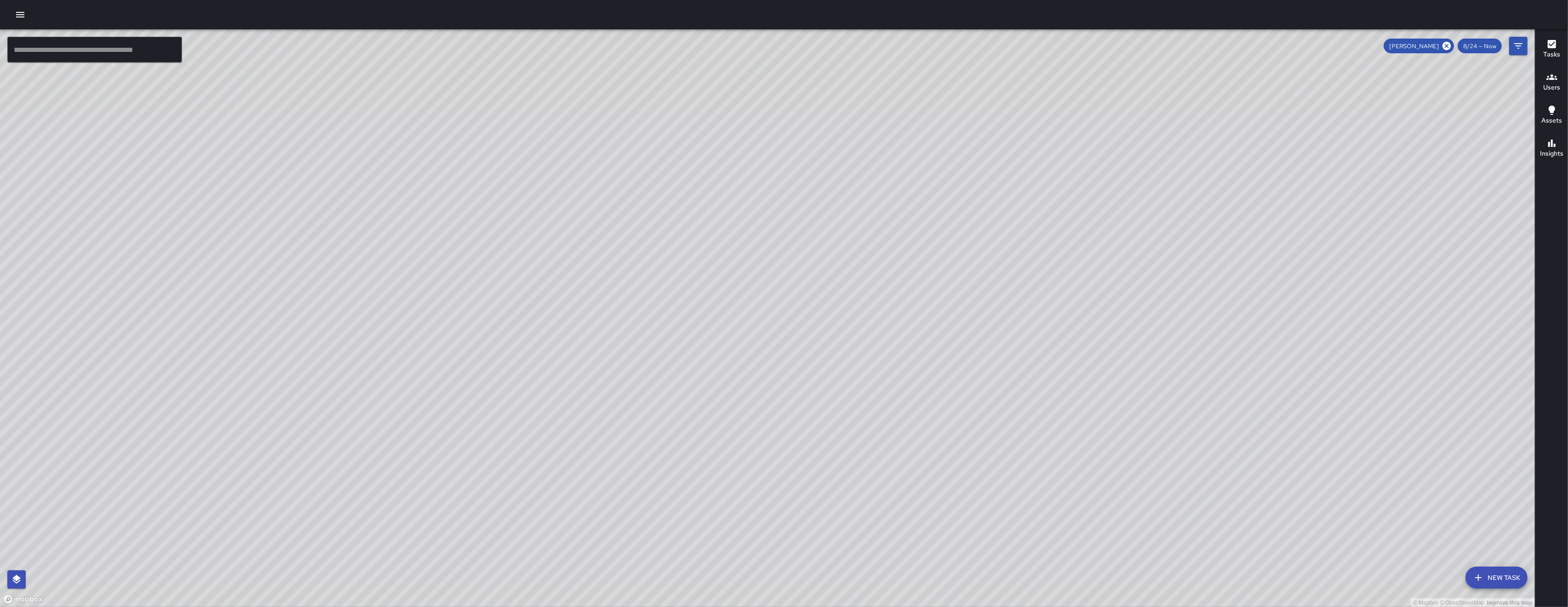
drag, startPoint x: 825, startPoint y: 446, endPoint x: 890, endPoint y: 401, distance: 79.1
click at [890, 401] on div "© Mapbox © OpenStreetMap Improve this map" at bounding box center [768, 318] width 1535 height 578
drag, startPoint x: 900, startPoint y: 373, endPoint x: 852, endPoint y: 536, distance: 169.9
click at [852, 536] on div "© Mapbox © OpenStreetMap Improve this map" at bounding box center [768, 318] width 1535 height 578
click at [1554, 54] on h6 "Tasks" at bounding box center [1552, 55] width 17 height 10
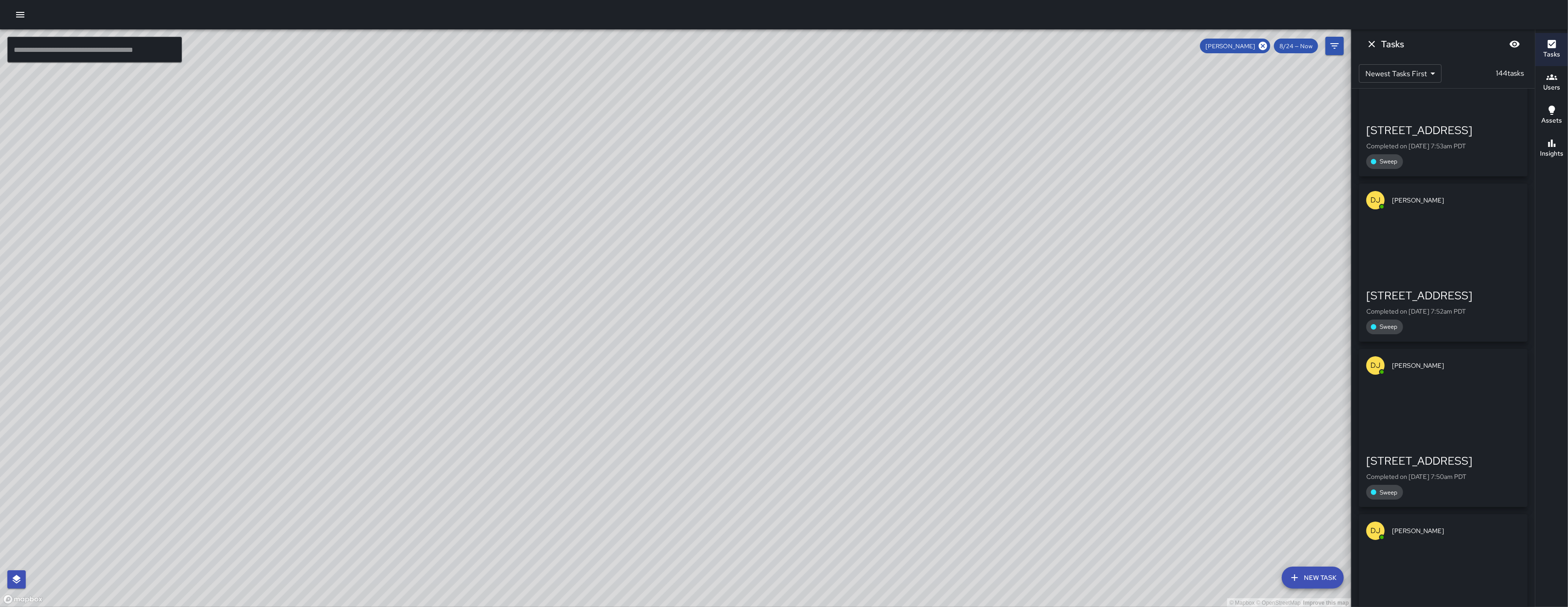
scroll to position [21784, 0]
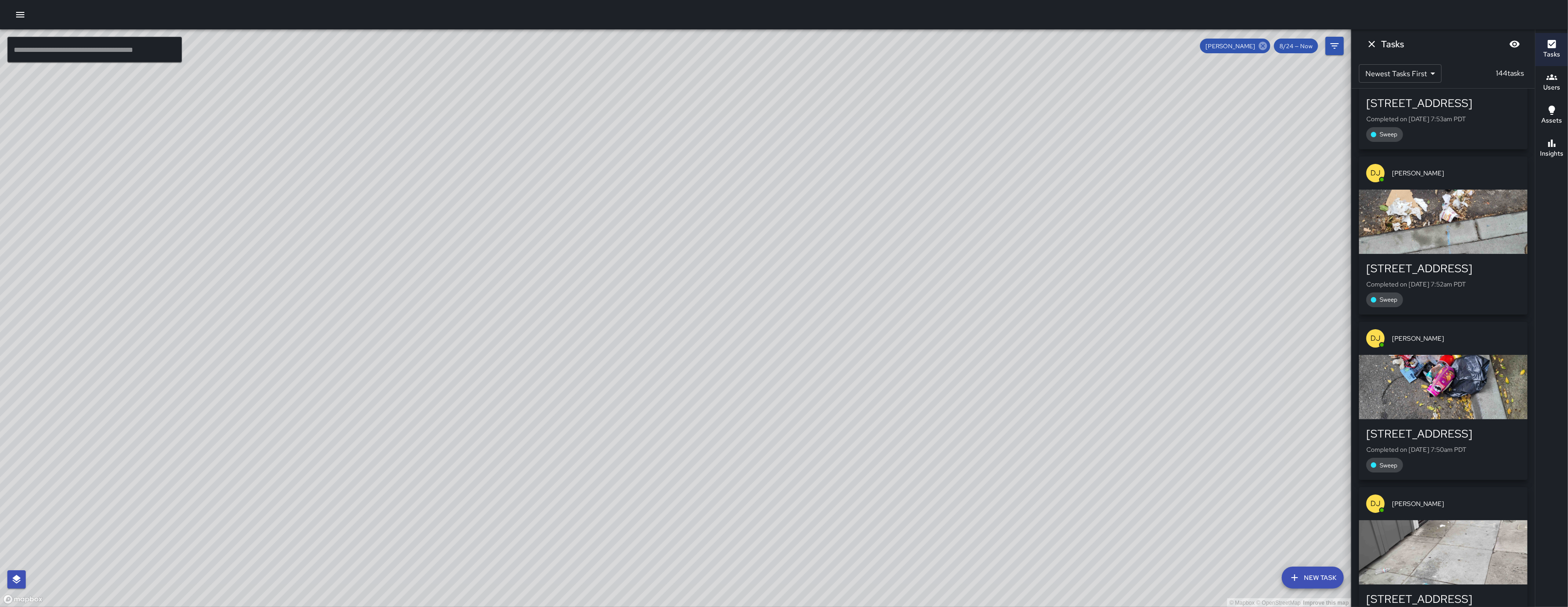
click at [1265, 46] on icon at bounding box center [1263, 46] width 10 height 10
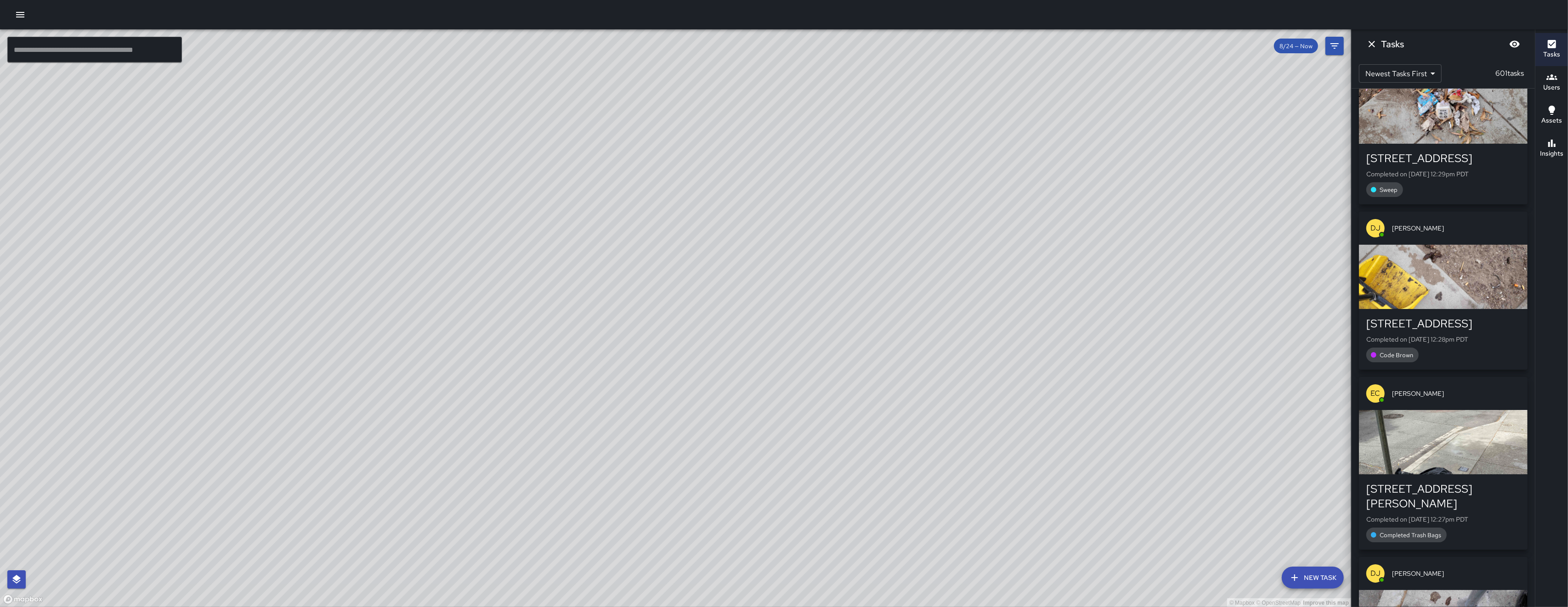
drag, startPoint x: 992, startPoint y: 503, endPoint x: 1001, endPoint y: 332, distance: 171.2
click at [954, 404] on div "© Mapbox © OpenStreetMap Improve this map" at bounding box center [676, 318] width 1351 height 578
click at [956, 403] on div "© Mapbox © OpenStreetMap Improve this map" at bounding box center [676, 318] width 1351 height 578
click at [1373, 46] on icon "Dismiss" at bounding box center [1372, 44] width 11 height 11
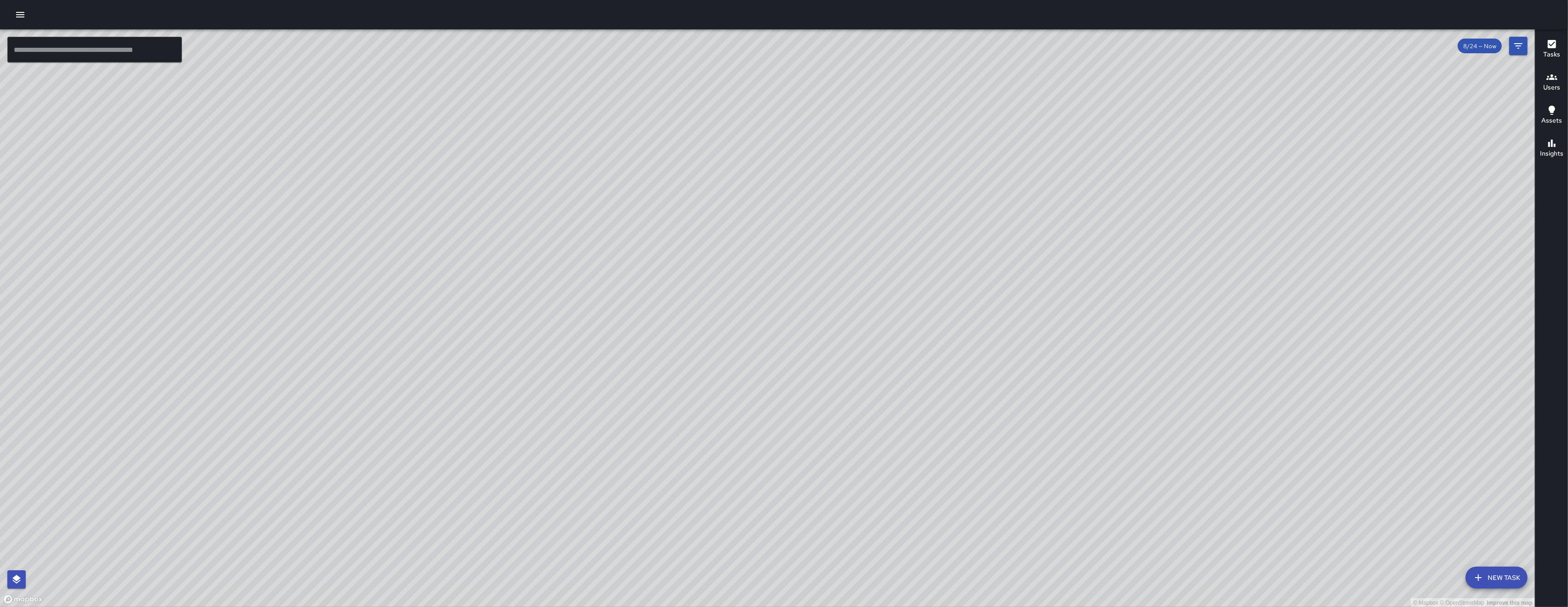
drag, startPoint x: 909, startPoint y: 168, endPoint x: 881, endPoint y: 373, distance: 206.9
click at [882, 373] on div "© Mapbox © OpenStreetMap Improve this map" at bounding box center [768, 318] width 1535 height 578
click at [918, 437] on div "© Mapbox © OpenStreetMap Improve this map" at bounding box center [768, 318] width 1535 height 578
drag, startPoint x: 932, startPoint y: 248, endPoint x: 1026, endPoint y: 402, distance: 180.4
click at [932, 249] on div "© Mapbox © OpenStreetMap Improve this map" at bounding box center [768, 318] width 1535 height 578
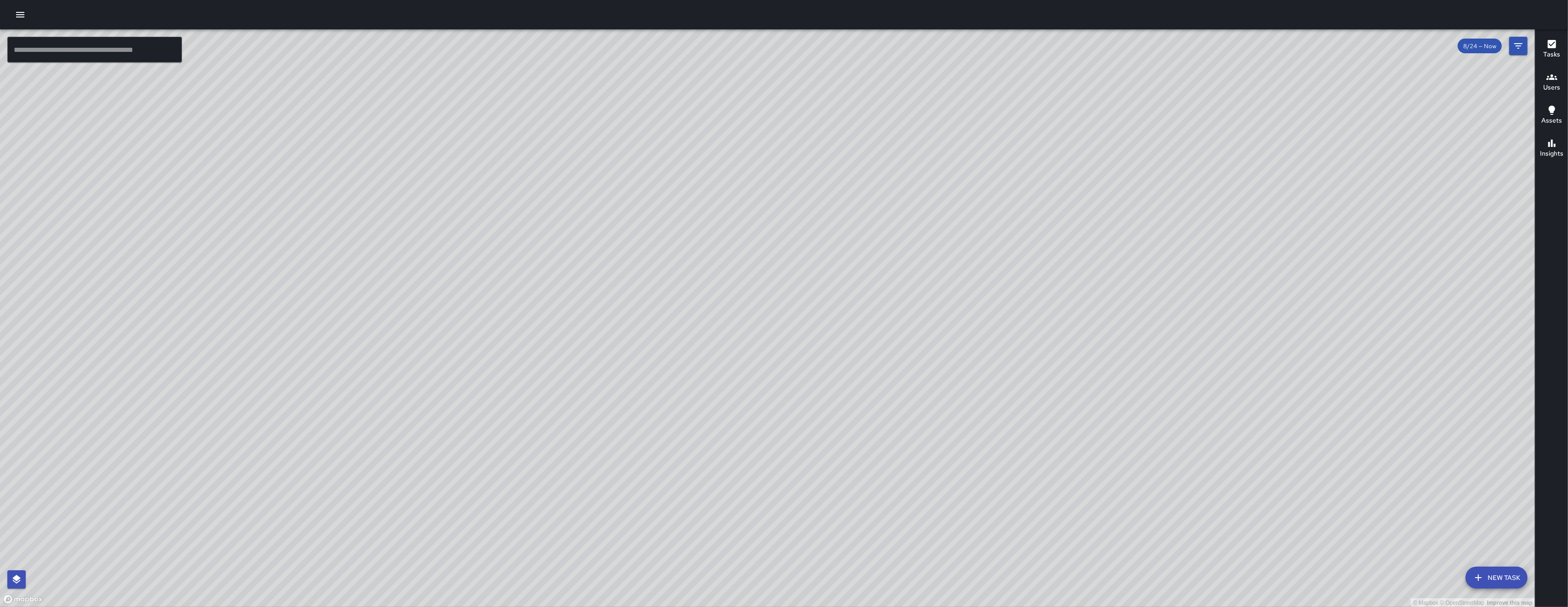
drag, startPoint x: 1051, startPoint y: 443, endPoint x: 900, endPoint y: 231, distance: 260.3
click at [1051, 443] on div "© Mapbox © OpenStreetMap Improve this map" at bounding box center [768, 318] width 1535 height 578
drag, startPoint x: 900, startPoint y: 231, endPoint x: 878, endPoint y: 198, distance: 39.7
click at [888, 210] on div "© Mapbox © OpenStreetMap Improve this map" at bounding box center [768, 318] width 1535 height 578
click at [878, 198] on div "© Mapbox © OpenStreetMap Improve this map" at bounding box center [768, 318] width 1535 height 578
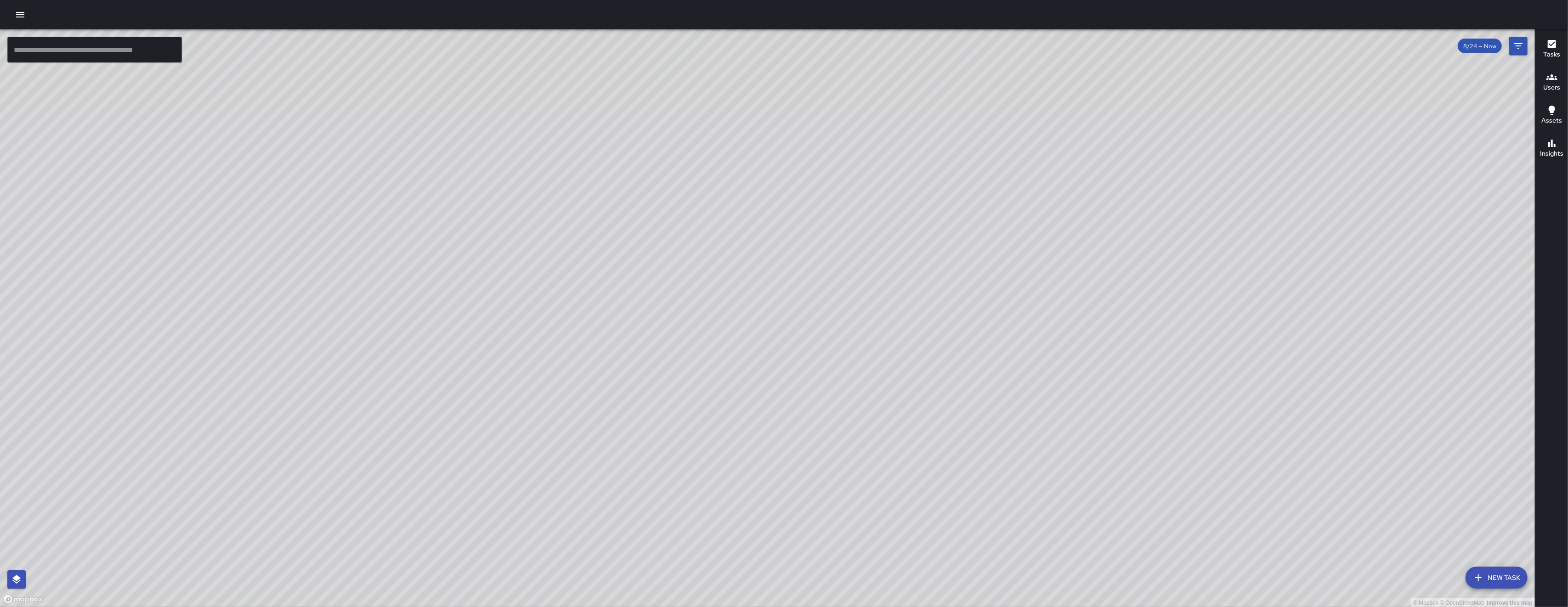
drag, startPoint x: 957, startPoint y: 498, endPoint x: 862, endPoint y: 285, distance: 233.2
click at [862, 285] on div "© Mapbox © OpenStreetMap Improve this map" at bounding box center [768, 318] width 1535 height 578
click at [834, 591] on div "© Mapbox © OpenStreetMap Improve this map" at bounding box center [768, 318] width 1535 height 578
drag, startPoint x: 829, startPoint y: 557, endPoint x: 797, endPoint y: 497, distance: 68.0
click at [797, 498] on div "© Mapbox © OpenStreetMap Improve this map" at bounding box center [768, 318] width 1535 height 578
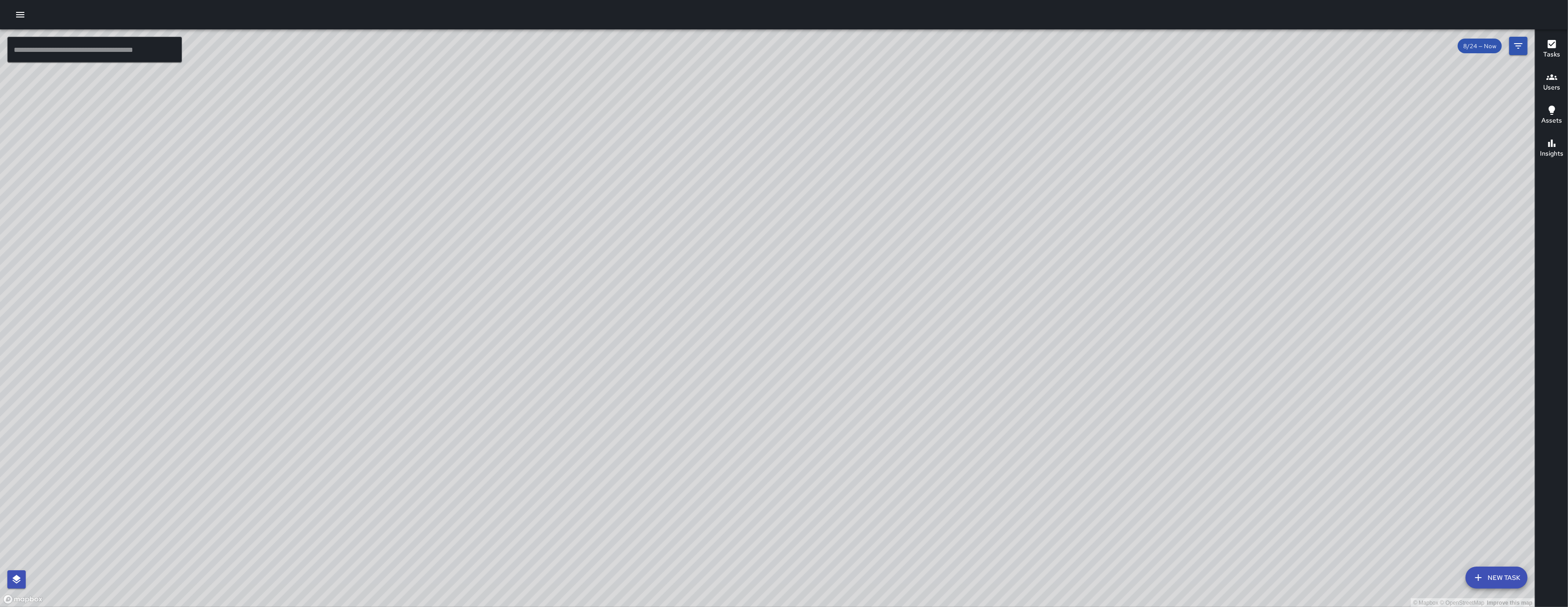
click at [797, 497] on div "© Mapbox © OpenStreetMap Improve this map" at bounding box center [768, 318] width 1535 height 578
drag, startPoint x: 864, startPoint y: 336, endPoint x: 800, endPoint y: 414, distance: 100.9
click at [796, 460] on div "© Mapbox © OpenStreetMap Improve this map" at bounding box center [768, 318] width 1535 height 578
click at [808, 394] on div "© Mapbox © OpenStreetMap Improve this map" at bounding box center [768, 318] width 1535 height 578
click at [786, 491] on div "© Mapbox © OpenStreetMap Improve this map" at bounding box center [768, 318] width 1535 height 578
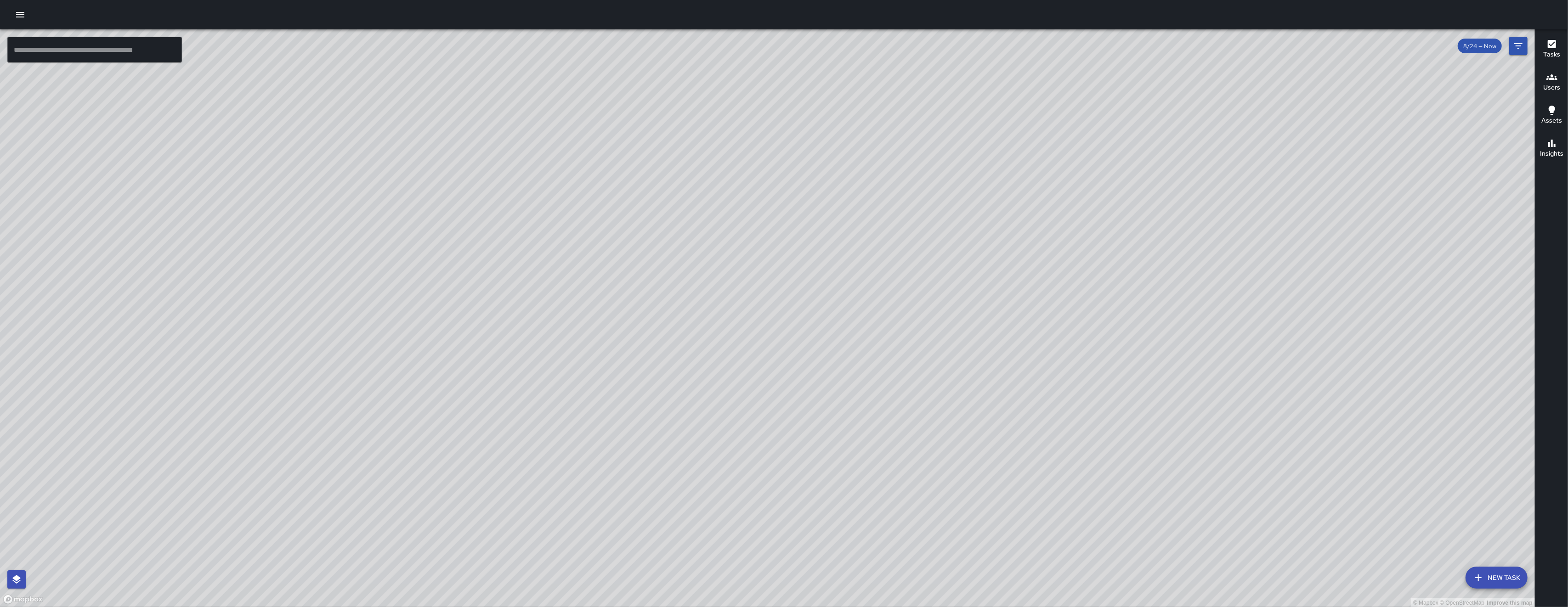
drag, startPoint x: 821, startPoint y: 401, endPoint x: 783, endPoint y: 199, distance: 205.5
click at [780, 158] on div "© Mapbox © OpenStreetMap Improve this map" at bounding box center [768, 318] width 1535 height 578
drag, startPoint x: 791, startPoint y: 460, endPoint x: 794, endPoint y: 309, distance: 151.0
click at [794, 309] on div "© Mapbox © OpenStreetMap Improve this map" at bounding box center [768, 318] width 1535 height 578
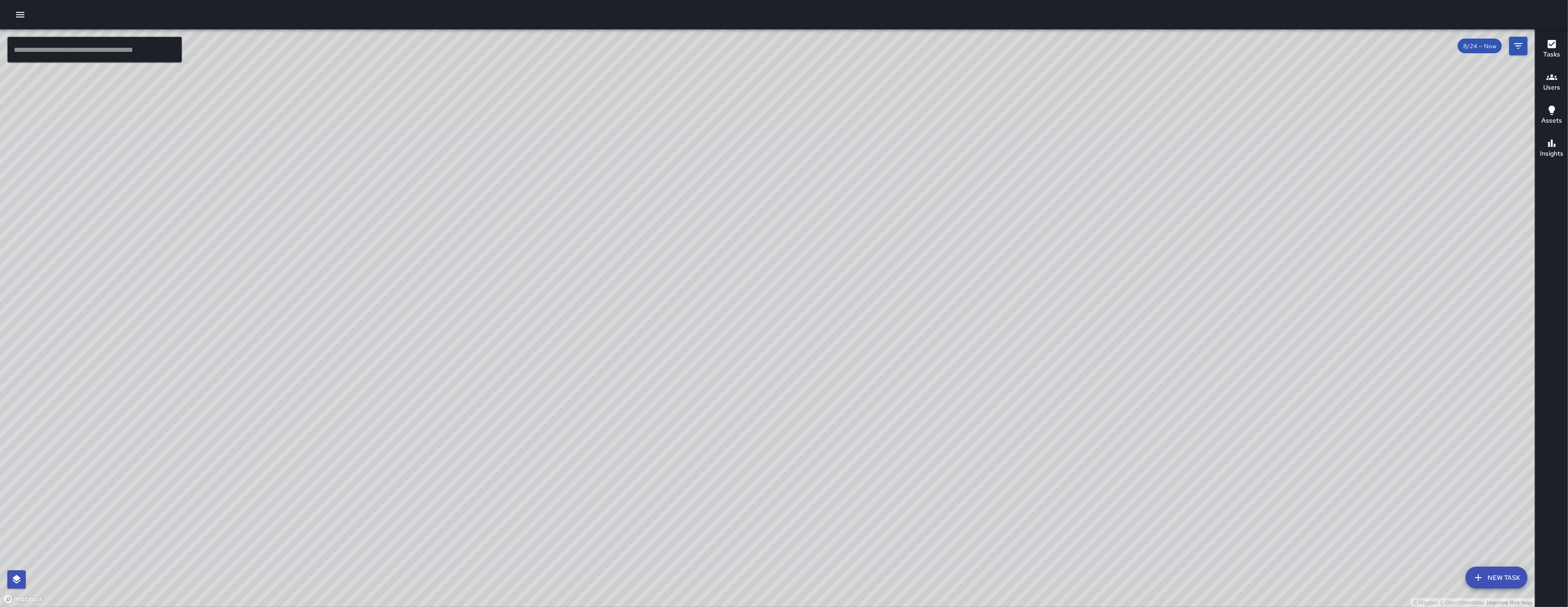
drag, startPoint x: 857, startPoint y: 425, endPoint x: 859, endPoint y: 409, distance: 16.1
click at [868, 351] on div "© Mapbox © OpenStreetMap Improve this map" at bounding box center [768, 318] width 1535 height 578
drag, startPoint x: 841, startPoint y: 406, endPoint x: 835, endPoint y: 391, distance: 16.2
click at [844, 396] on div "© Mapbox © OpenStreetMap Improve this map" at bounding box center [768, 318] width 1535 height 578
click at [848, 378] on div "© Mapbox © OpenStreetMap Improve this map" at bounding box center [768, 318] width 1535 height 578
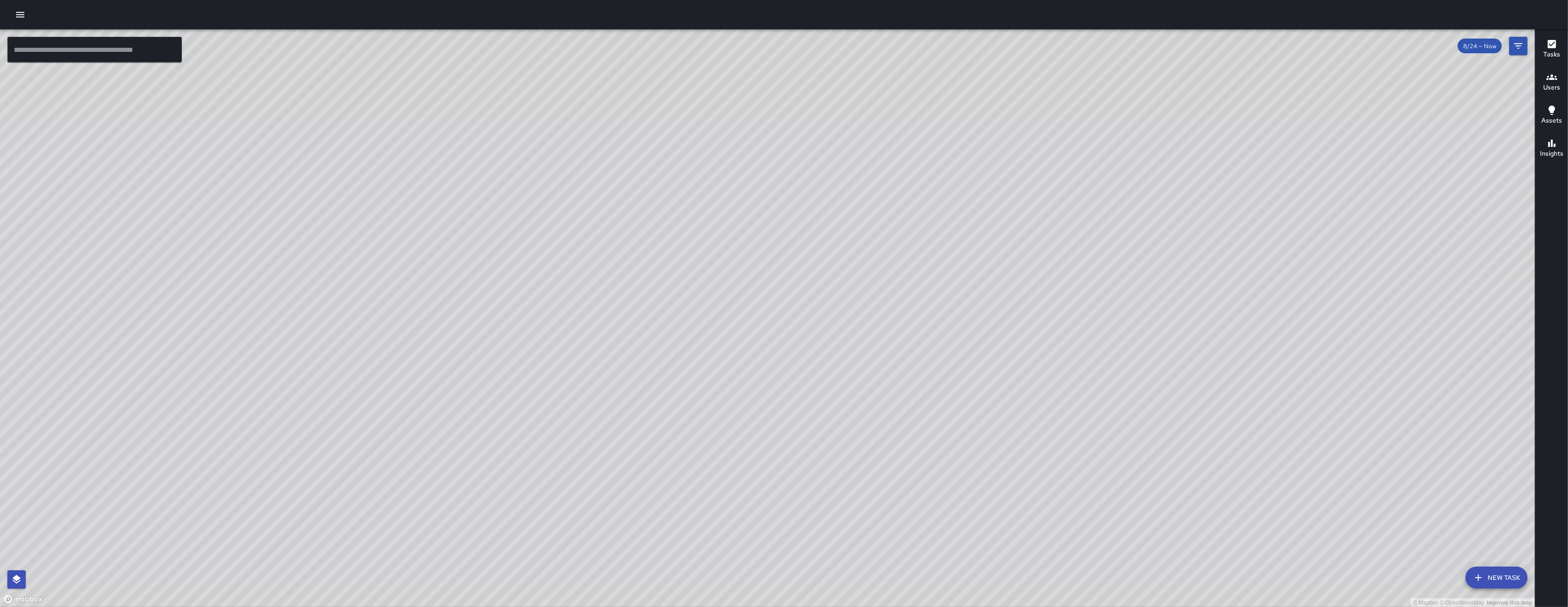
click at [1407, 382] on div "© Mapbox © OpenStreetMap Improve this map" at bounding box center [768, 318] width 1535 height 578
drag, startPoint x: 695, startPoint y: 418, endPoint x: 586, endPoint y: 392, distance: 112.1
click at [721, 457] on div "© Mapbox © OpenStreetMap Improve this map" at bounding box center [768, 318] width 1535 height 578
drag, startPoint x: 539, startPoint y: 370, endPoint x: 621, endPoint y: 464, distance: 124.7
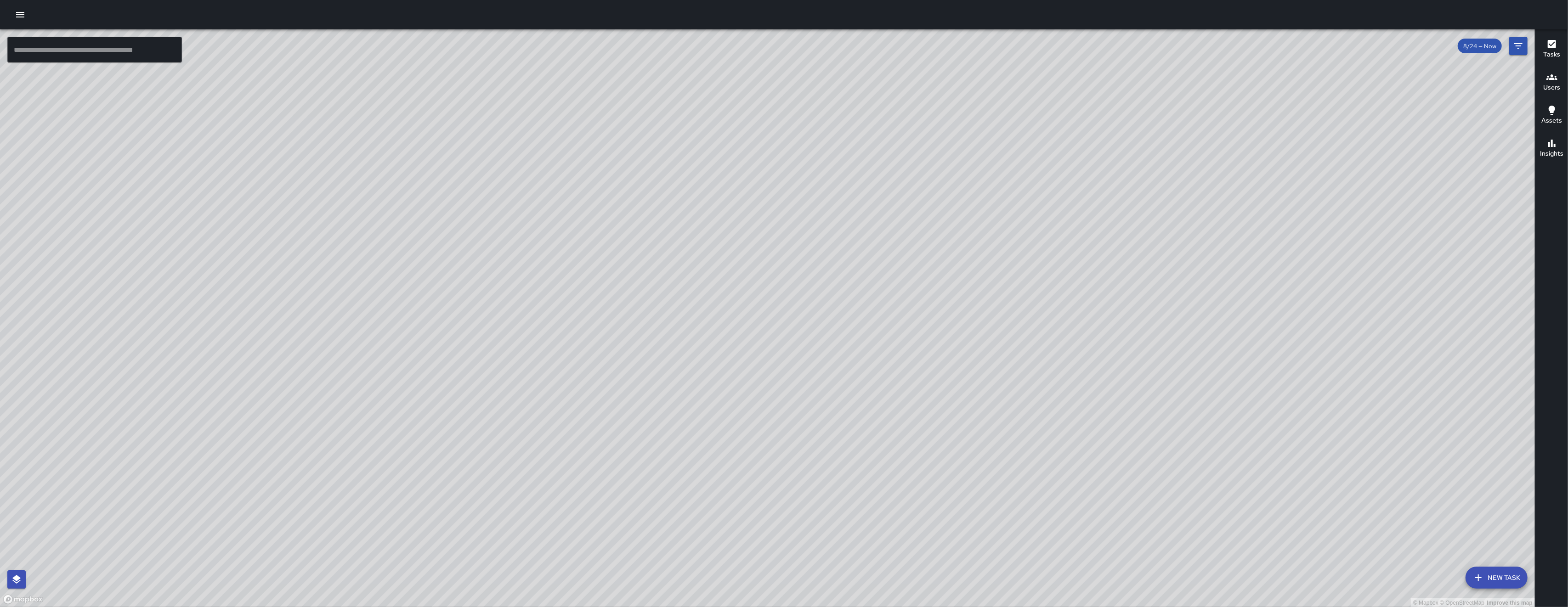
click at [618, 462] on div "© Mapbox © OpenStreetMap Improve this map" at bounding box center [768, 318] width 1535 height 578
click at [621, 464] on div "© Mapbox © OpenStreetMap Improve this map" at bounding box center [768, 318] width 1535 height 578
drag, startPoint x: 360, startPoint y: 311, endPoint x: 360, endPoint y: 397, distance: 86.0
click at [360, 398] on div "© Mapbox © OpenStreetMap Improve this map" at bounding box center [768, 318] width 1535 height 578
drag, startPoint x: 563, startPoint y: 439, endPoint x: 494, endPoint y: 303, distance: 152.5
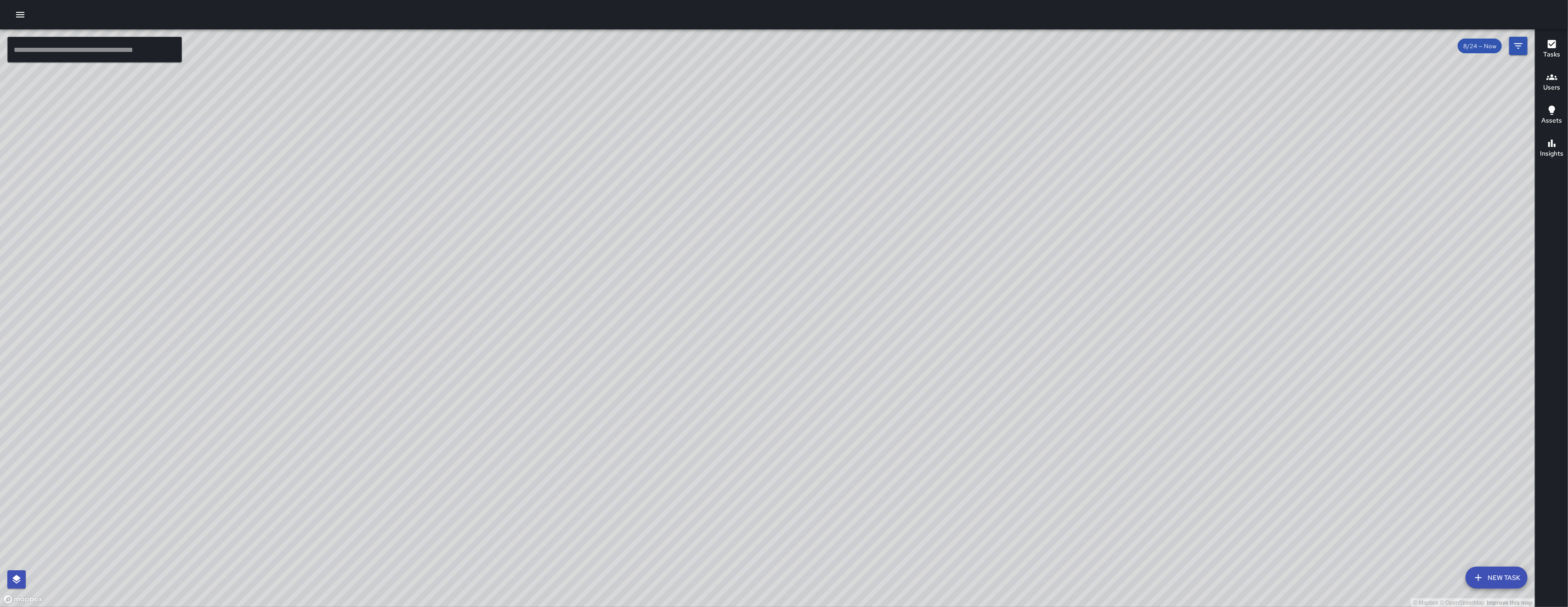
click at [495, 310] on div "© Mapbox © OpenStreetMap Improve this map" at bounding box center [768, 318] width 1535 height 578
click at [494, 304] on div "© Mapbox © OpenStreetMap Improve this map" at bounding box center [768, 318] width 1535 height 578
drag, startPoint x: 599, startPoint y: 446, endPoint x: 738, endPoint y: 328, distance: 182.3
click at [738, 328] on div "© Mapbox © OpenStreetMap Improve this map" at bounding box center [768, 318] width 1535 height 578
click at [23, 12] on icon "button" at bounding box center [20, 15] width 9 height 5
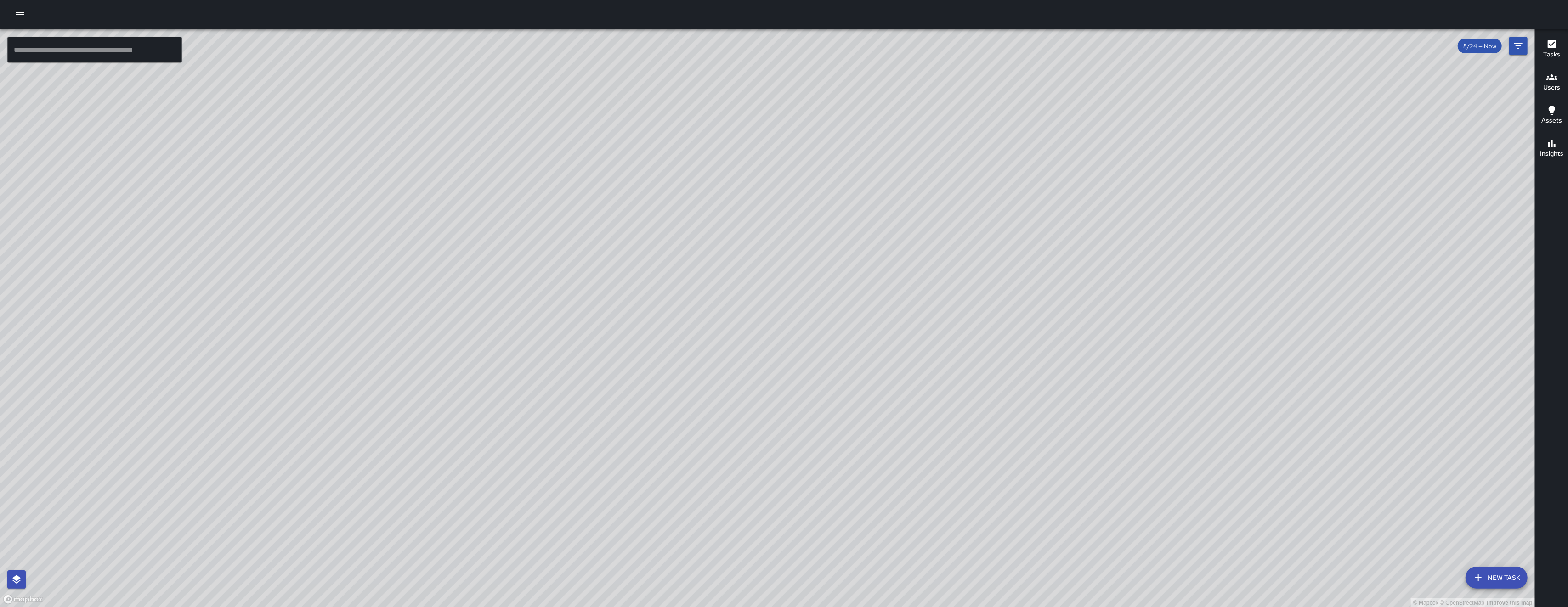
click at [23, 12] on icon "button" at bounding box center [20, 15] width 9 height 5
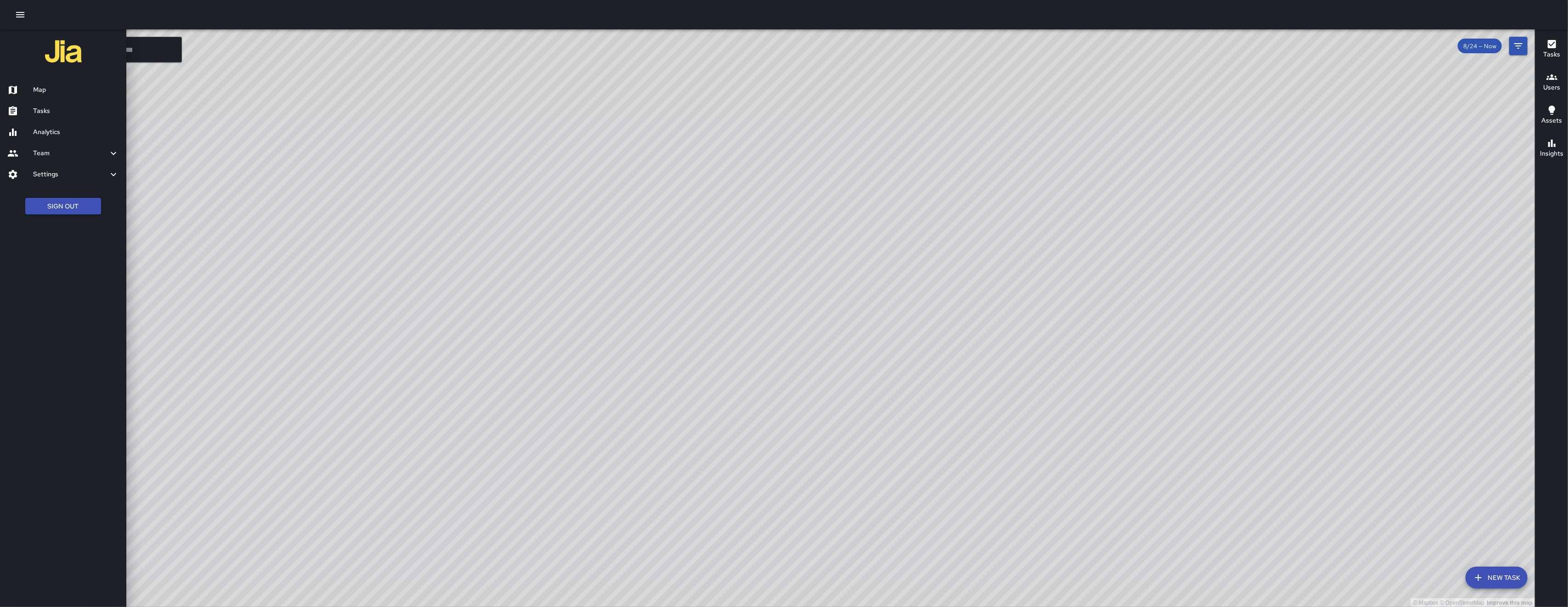
click at [46, 145] on div "Team" at bounding box center [63, 153] width 127 height 21
click at [50, 174] on h6 "Leaderboard" at bounding box center [75, 178] width 86 height 10
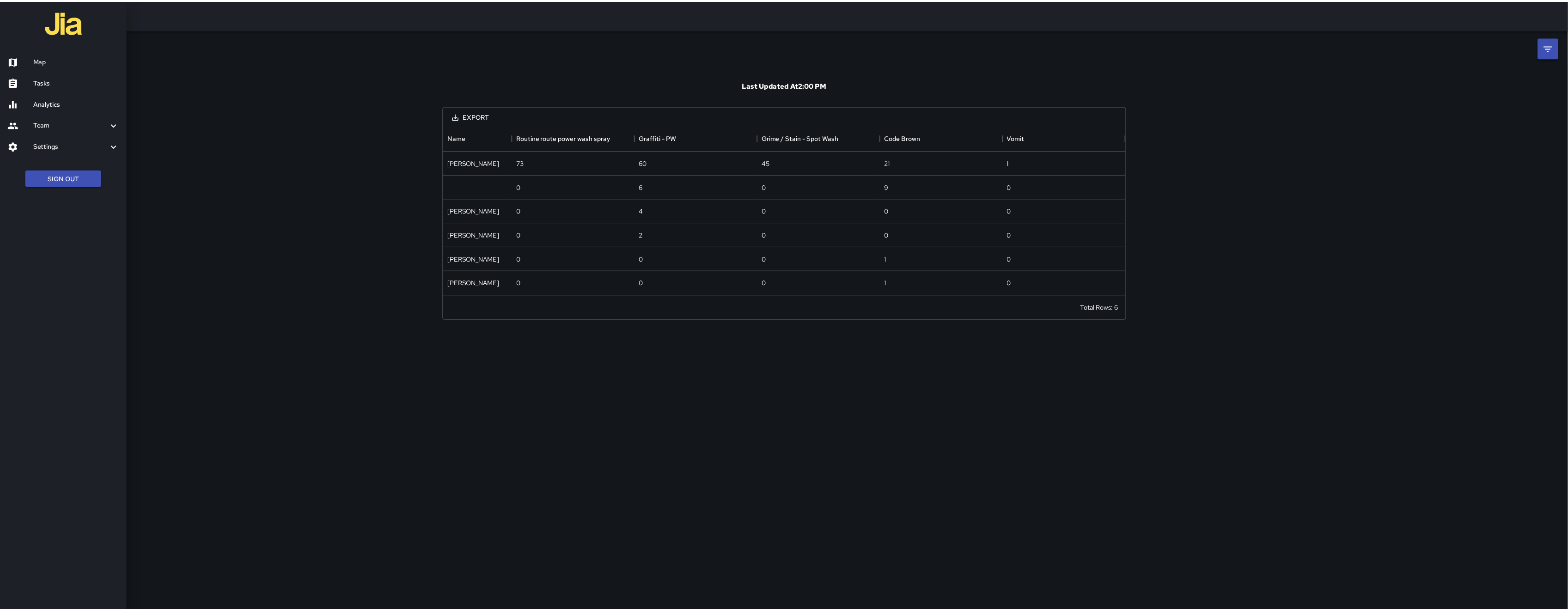
scroll to position [161, 677]
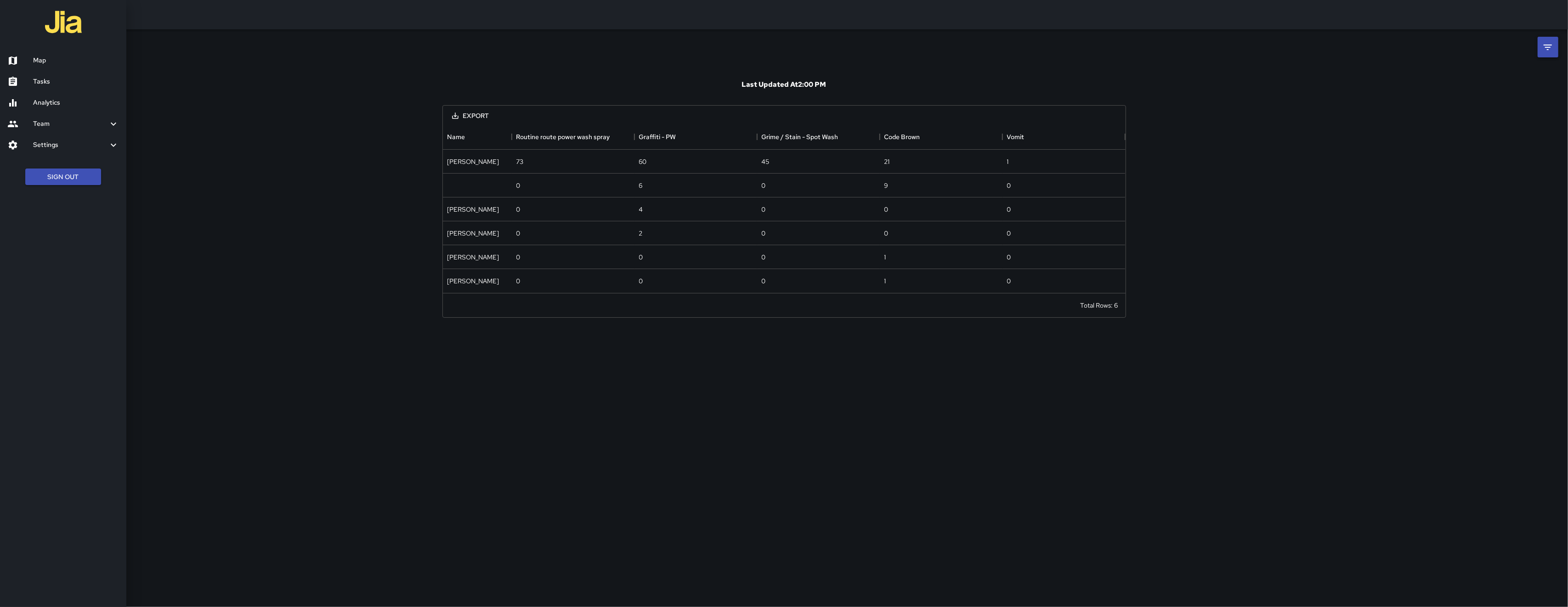
click at [1552, 45] on div at bounding box center [784, 304] width 1568 height 607
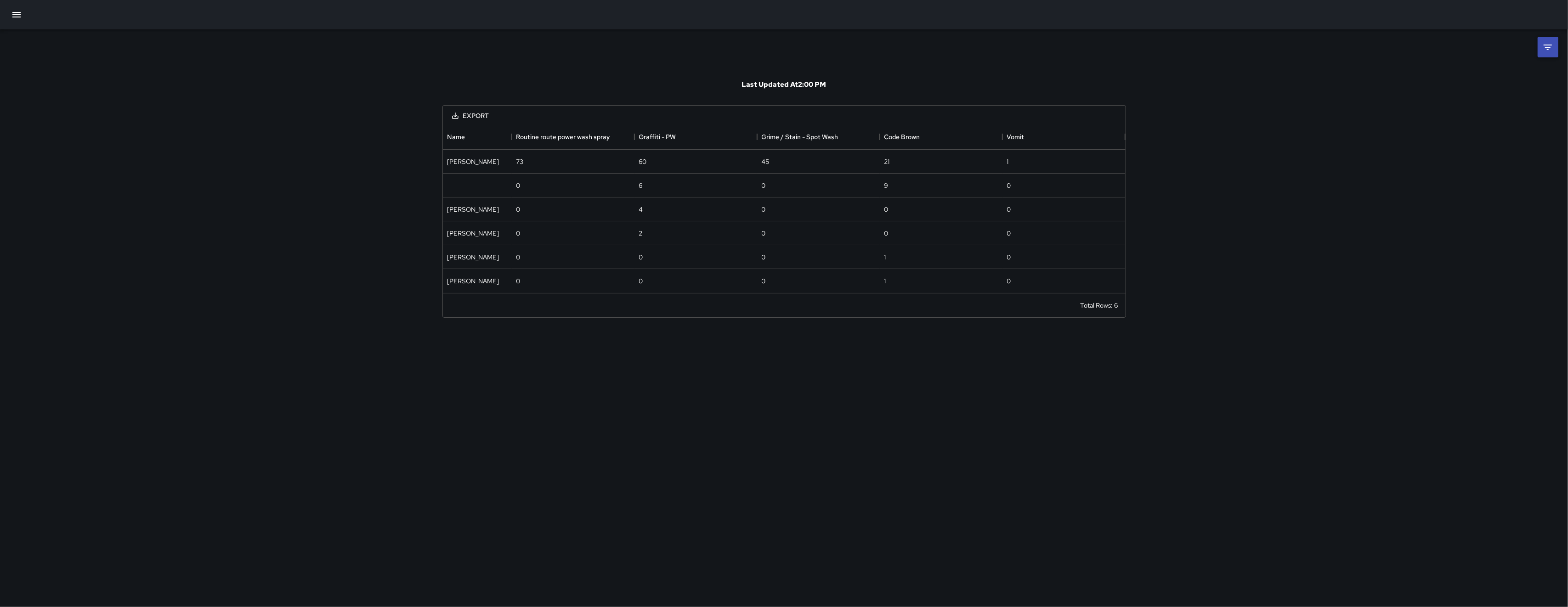
click at [1549, 43] on icon at bounding box center [1548, 47] width 11 height 11
click at [1398, 83] on body "**********" at bounding box center [784, 304] width 1568 height 607
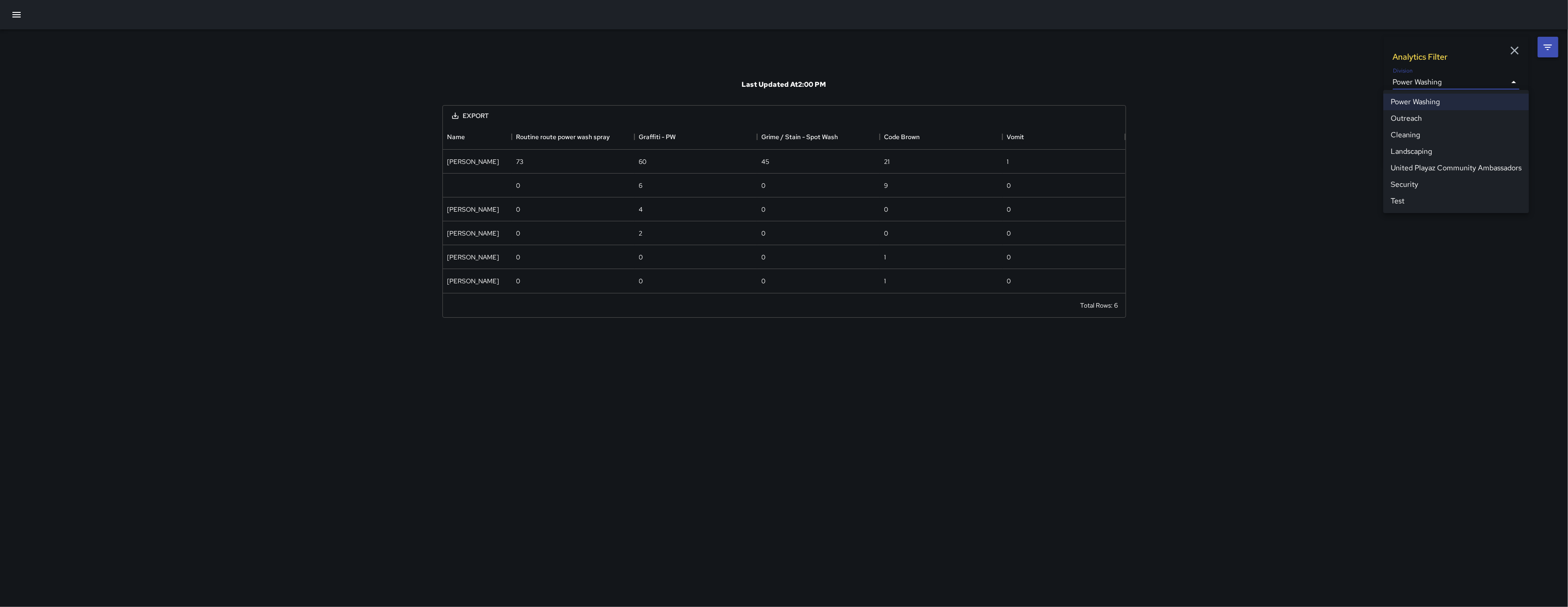
click at [1421, 139] on li "Cleaning" at bounding box center [1456, 134] width 145 height 16
type input "**********"
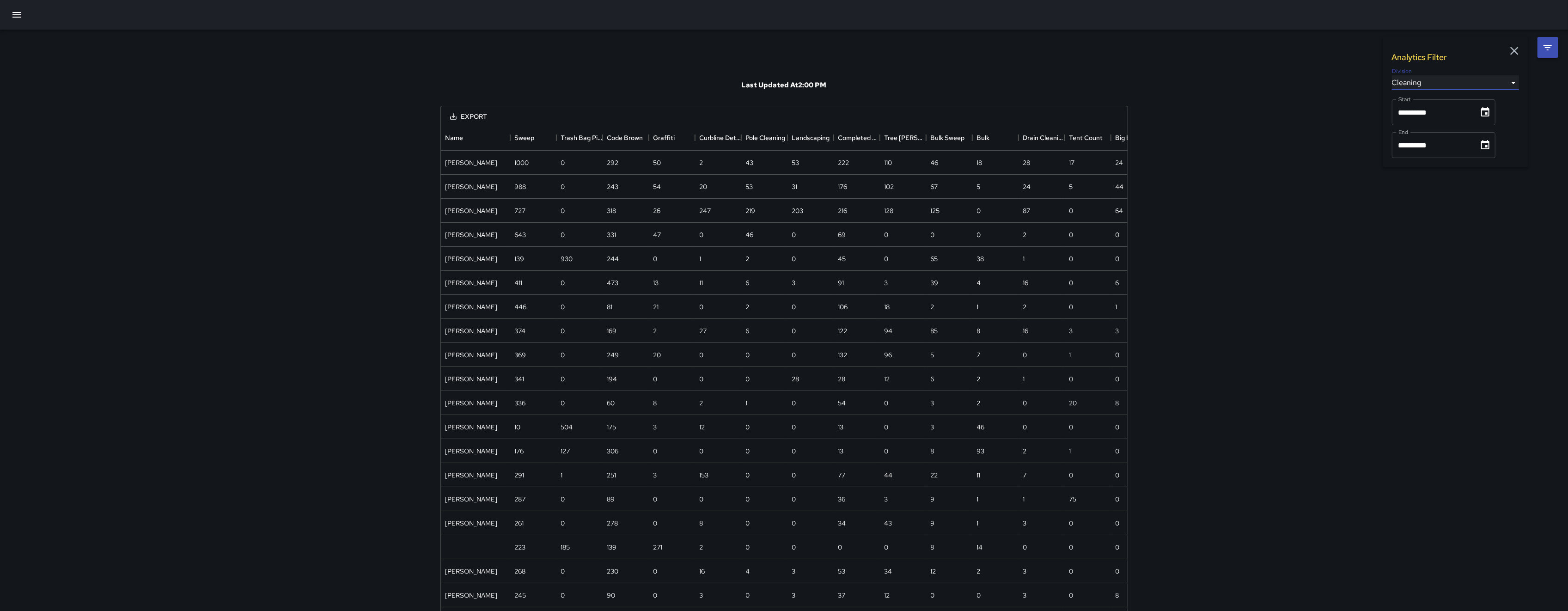
scroll to position [771, 677]
click at [617, 137] on div "Code Brown" at bounding box center [615, 138] width 15 height 26
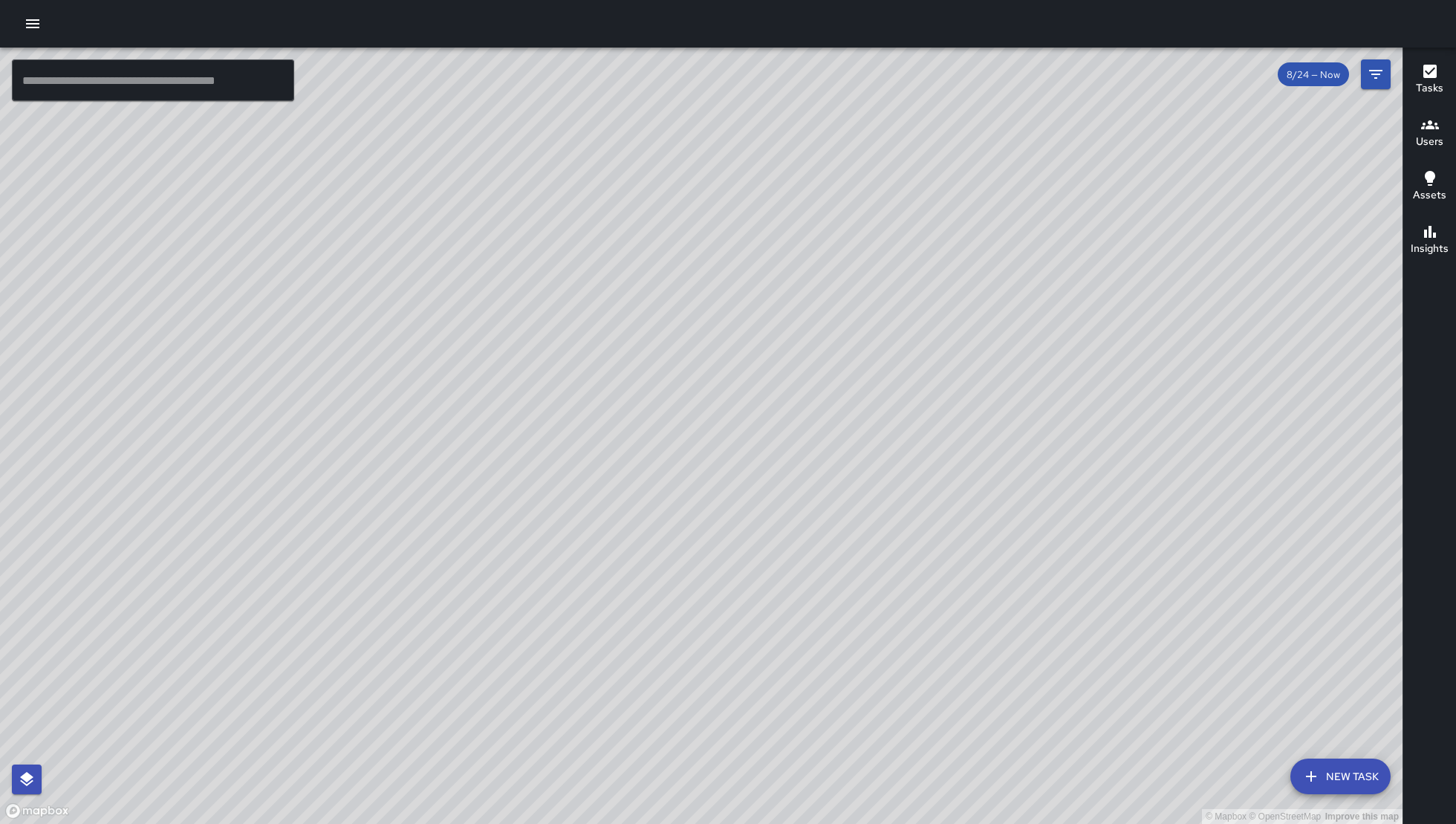
drag, startPoint x: 1038, startPoint y: 633, endPoint x: 1042, endPoint y: 558, distance: 75.1
click at [1042, 558] on div "© Mapbox © OpenStreetMap Improve this map" at bounding box center [701, 435] width 1403 height 777
drag, startPoint x: 1042, startPoint y: 558, endPoint x: 1033, endPoint y: 434, distance: 124.3
click at [1033, 434] on div "© Mapbox © OpenStreetMap Improve this map" at bounding box center [701, 435] width 1403 height 777
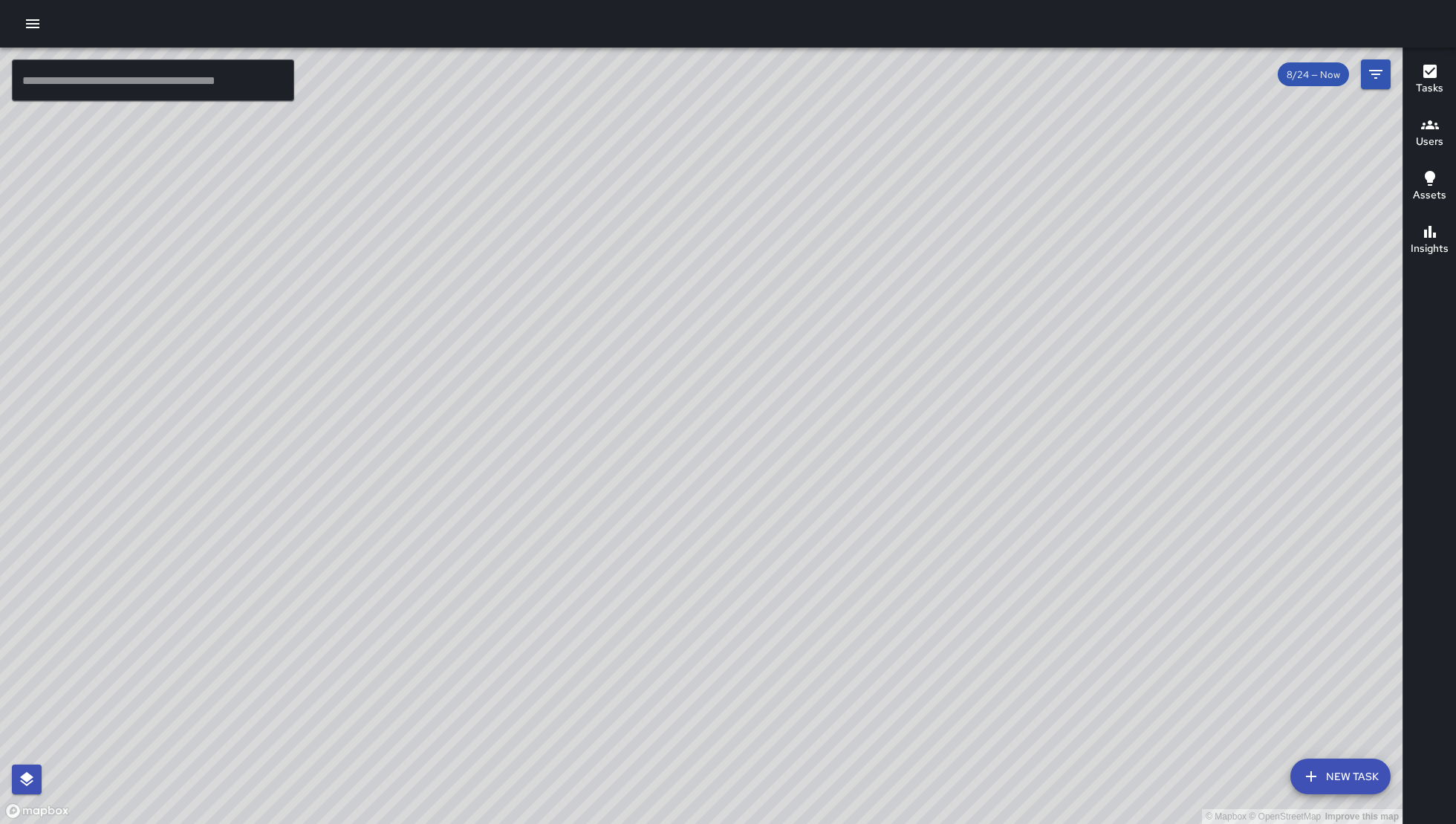
click at [941, 697] on div "© Mapbox © OpenStreetMap Improve this map" at bounding box center [701, 435] width 1403 height 777
drag, startPoint x: 942, startPoint y: 698, endPoint x: 950, endPoint y: 715, distance: 18.8
click at [950, 715] on div "© Mapbox © OpenStreetMap Improve this map" at bounding box center [701, 435] width 1403 height 777
click at [881, 674] on div "© Mapbox © OpenStreetMap Improve this map" at bounding box center [701, 435] width 1403 height 777
drag, startPoint x: 1065, startPoint y: 390, endPoint x: 949, endPoint y: 379, distance: 116.5
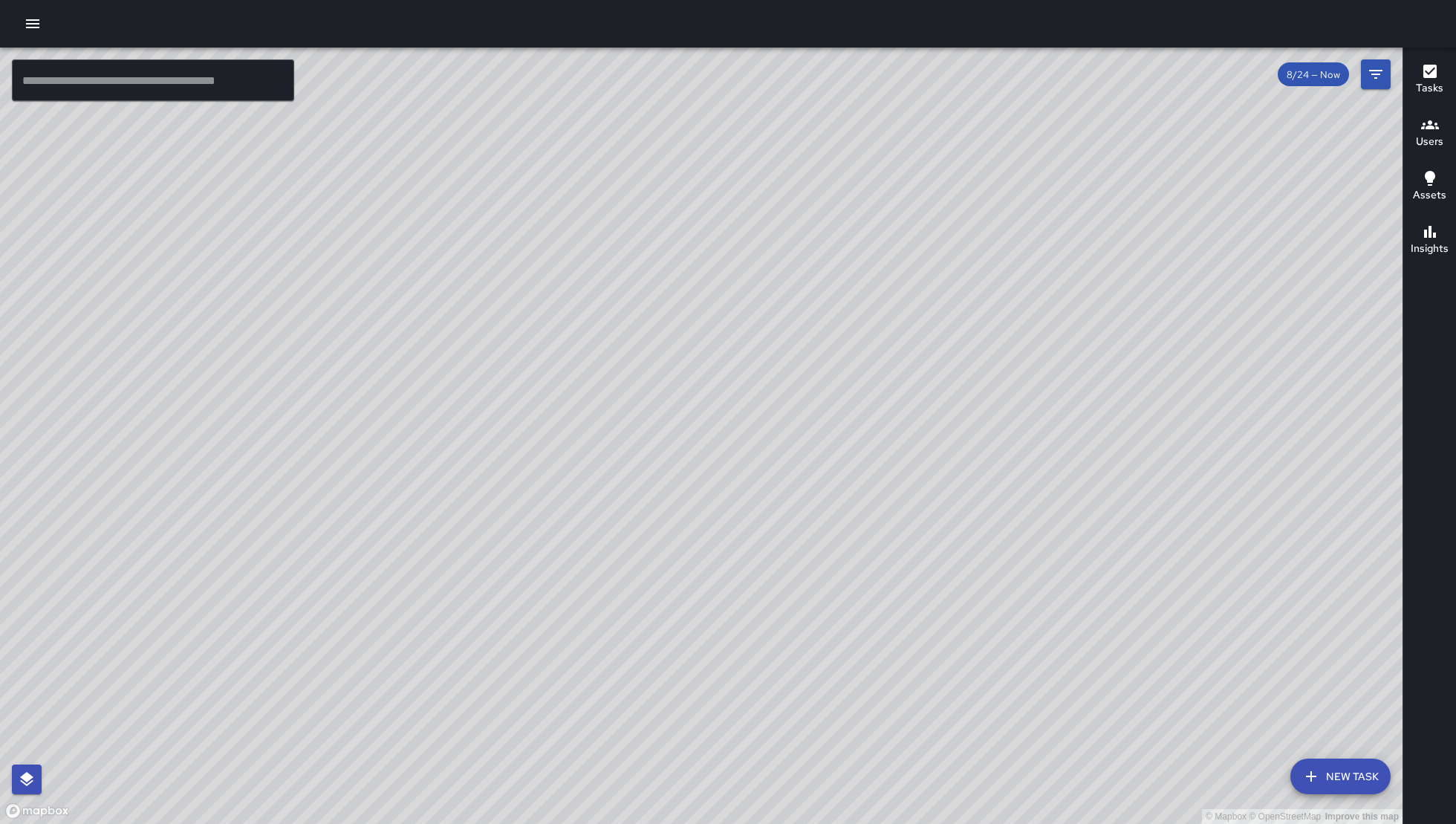
click at [952, 380] on div "© Mapbox © OpenStreetMap Improve this map" at bounding box center [701, 435] width 1403 height 777
drag, startPoint x: 746, startPoint y: 523, endPoint x: 820, endPoint y: 654, distance: 150.5
click at [816, 645] on div "© Mapbox © OpenStreetMap Improve this map" at bounding box center [701, 435] width 1403 height 777
click at [826, 662] on div "© Mapbox © OpenStreetMap Improve this map" at bounding box center [701, 435] width 1403 height 777
drag, startPoint x: 721, startPoint y: 697, endPoint x: 701, endPoint y: 730, distance: 38.6
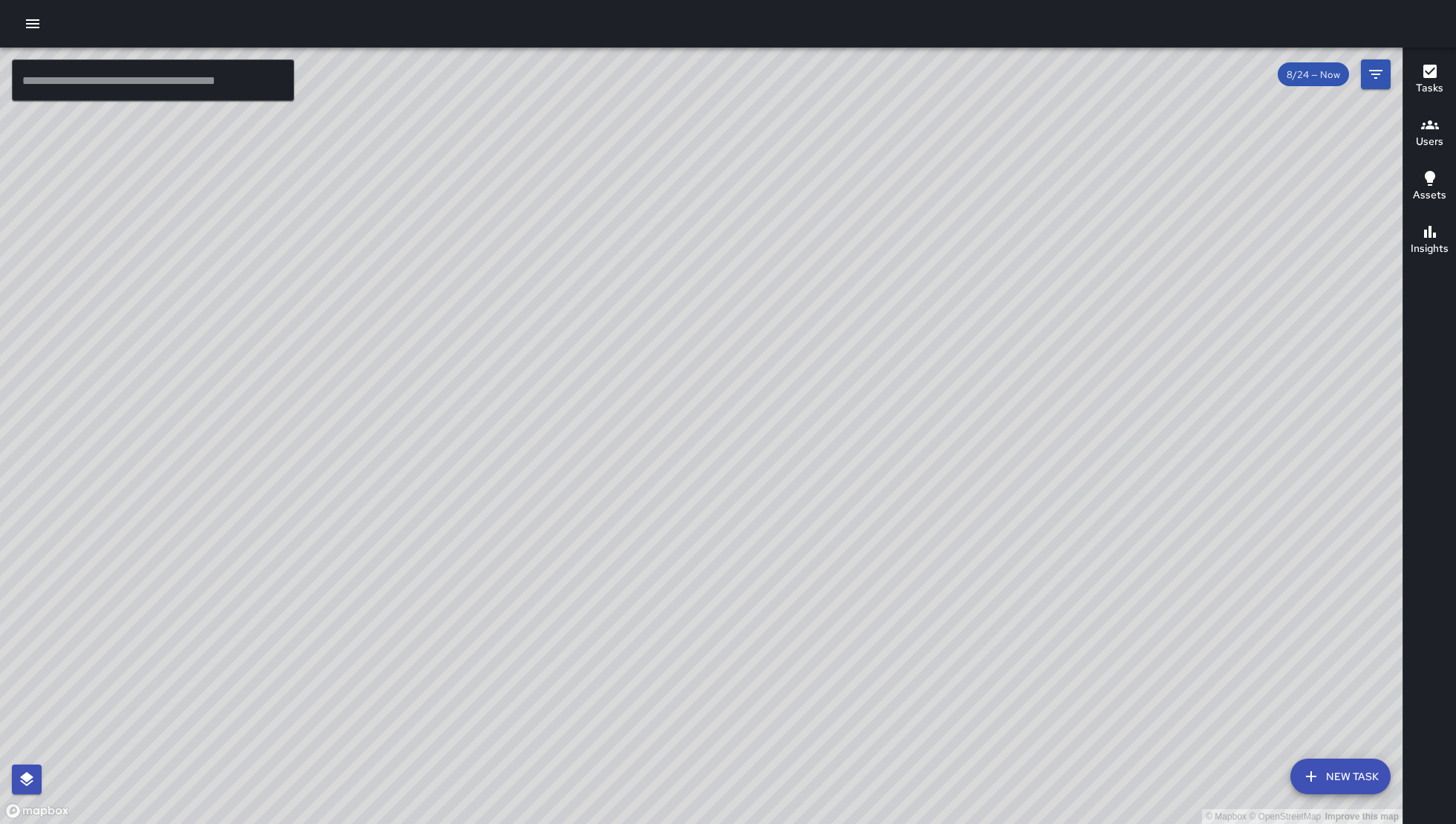
click at [704, 725] on div "© Mapbox © OpenStreetMap Improve this map" at bounding box center [701, 435] width 1403 height 777
click at [695, 740] on div "© Mapbox © OpenStreetMap Improve this map" at bounding box center [701, 435] width 1403 height 777
drag, startPoint x: 644, startPoint y: 535, endPoint x: 563, endPoint y: 730, distance: 211.2
click at [569, 705] on div "© Mapbox © OpenStreetMap Improve this map" at bounding box center [701, 435] width 1403 height 777
drag, startPoint x: 995, startPoint y: 720, endPoint x: 1102, endPoint y: 372, distance: 364.1
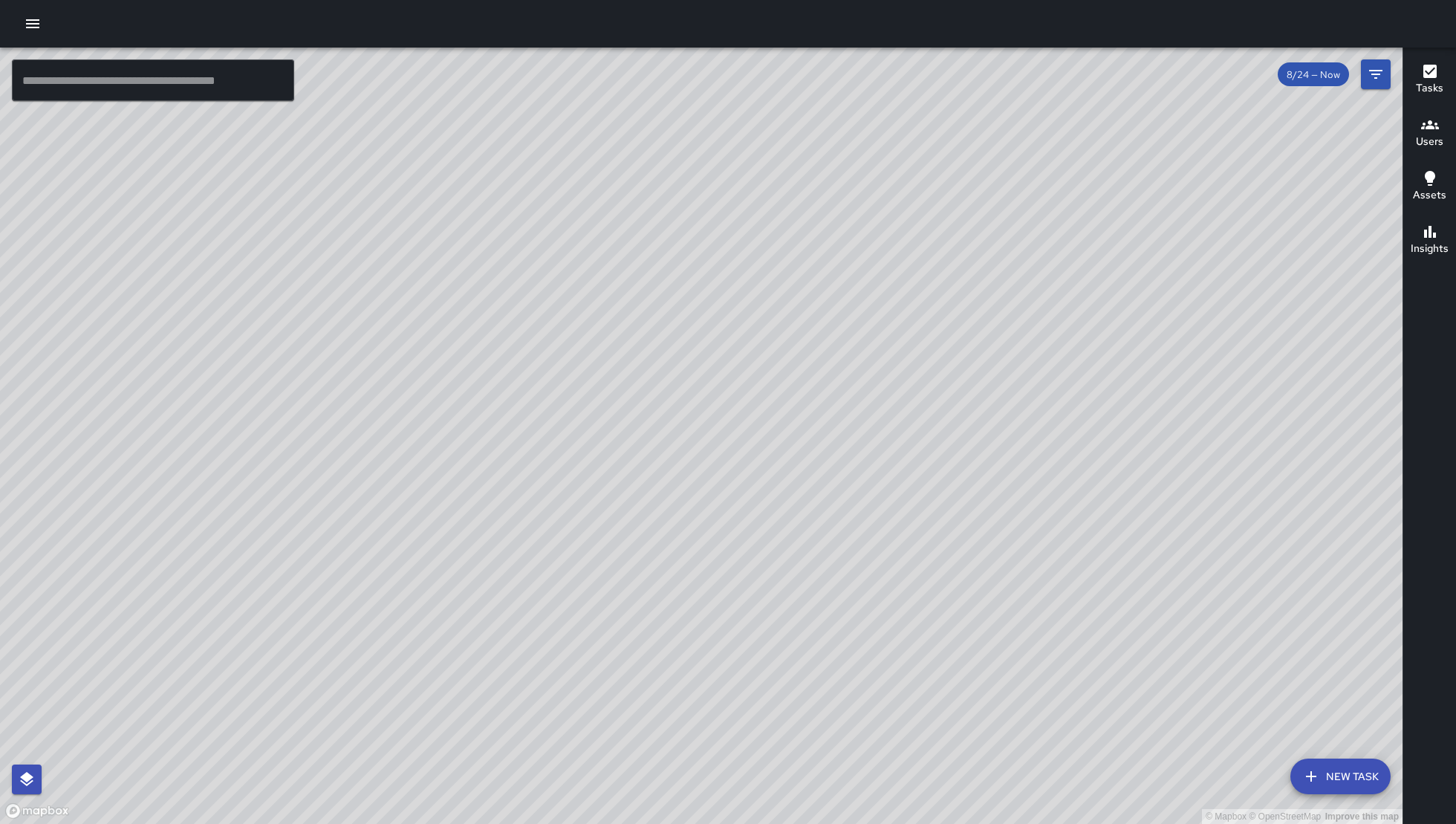
click at [1102, 373] on div "© Mapbox © OpenStreetMap Improve this map" at bounding box center [701, 435] width 1403 height 777
drag, startPoint x: 1033, startPoint y: 381, endPoint x: 895, endPoint y: 396, distance: 138.8
click at [895, 396] on div "© Mapbox © OpenStreetMap Improve this map" at bounding box center [701, 435] width 1403 height 777
drag, startPoint x: 826, startPoint y: 514, endPoint x: 689, endPoint y: 599, distance: 161.2
click at [689, 599] on div "© Mapbox © OpenStreetMap Improve this map" at bounding box center [701, 435] width 1403 height 777
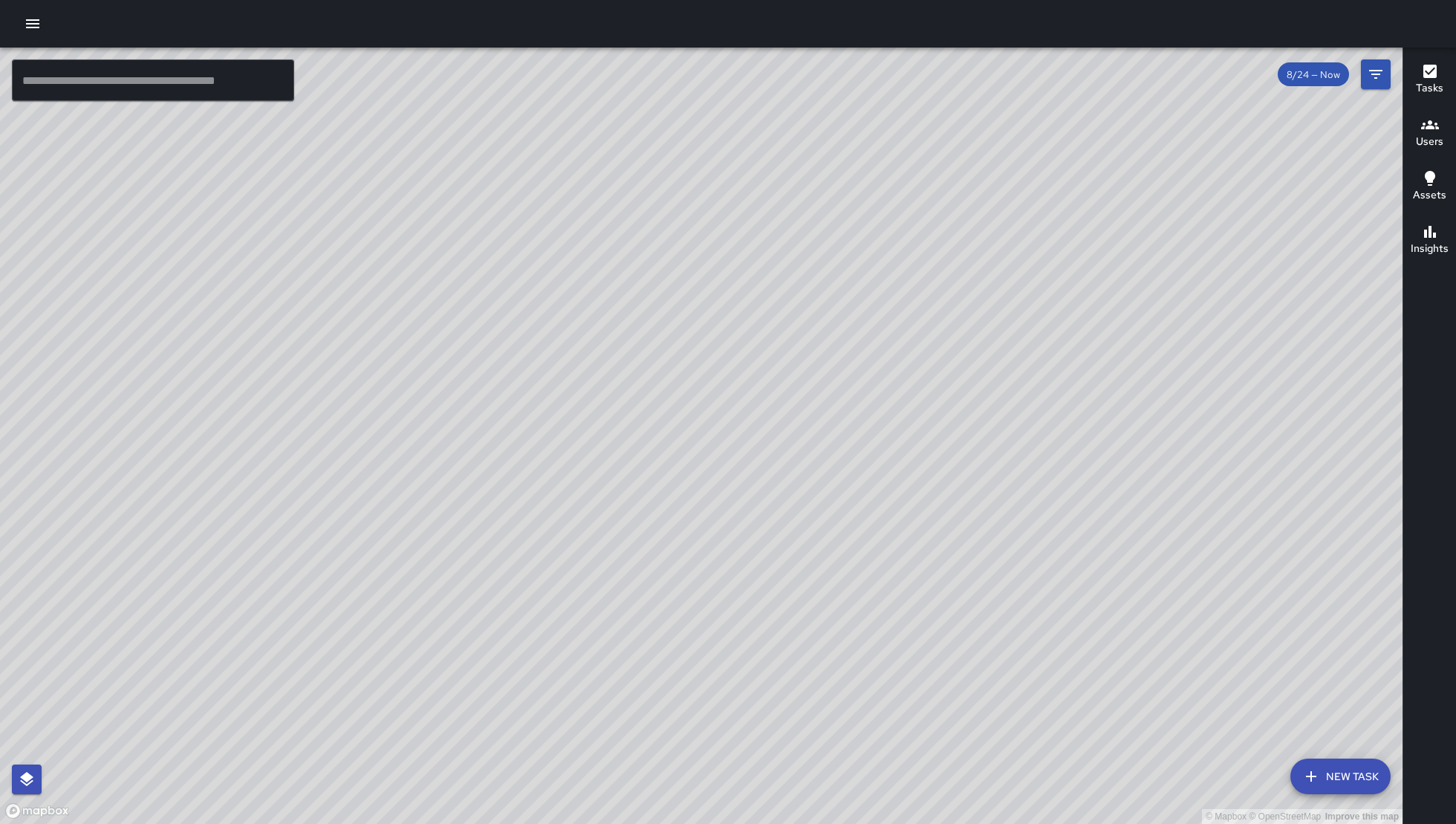
drag, startPoint x: 529, startPoint y: 689, endPoint x: 505, endPoint y: 700, distance: 26.4
click at [508, 708] on div "© Mapbox © OpenStreetMap Improve this map" at bounding box center [701, 435] width 1403 height 777
click at [711, 419] on div "© Mapbox © OpenStreetMap Improve this map" at bounding box center [701, 435] width 1403 height 777
drag, startPoint x: 684, startPoint y: 401, endPoint x: 638, endPoint y: 344, distance: 73.2
click at [638, 344] on div "© Mapbox © OpenStreetMap Improve this map JB Joe Bankhead 259 7th Street Comple…" at bounding box center [701, 435] width 1403 height 777
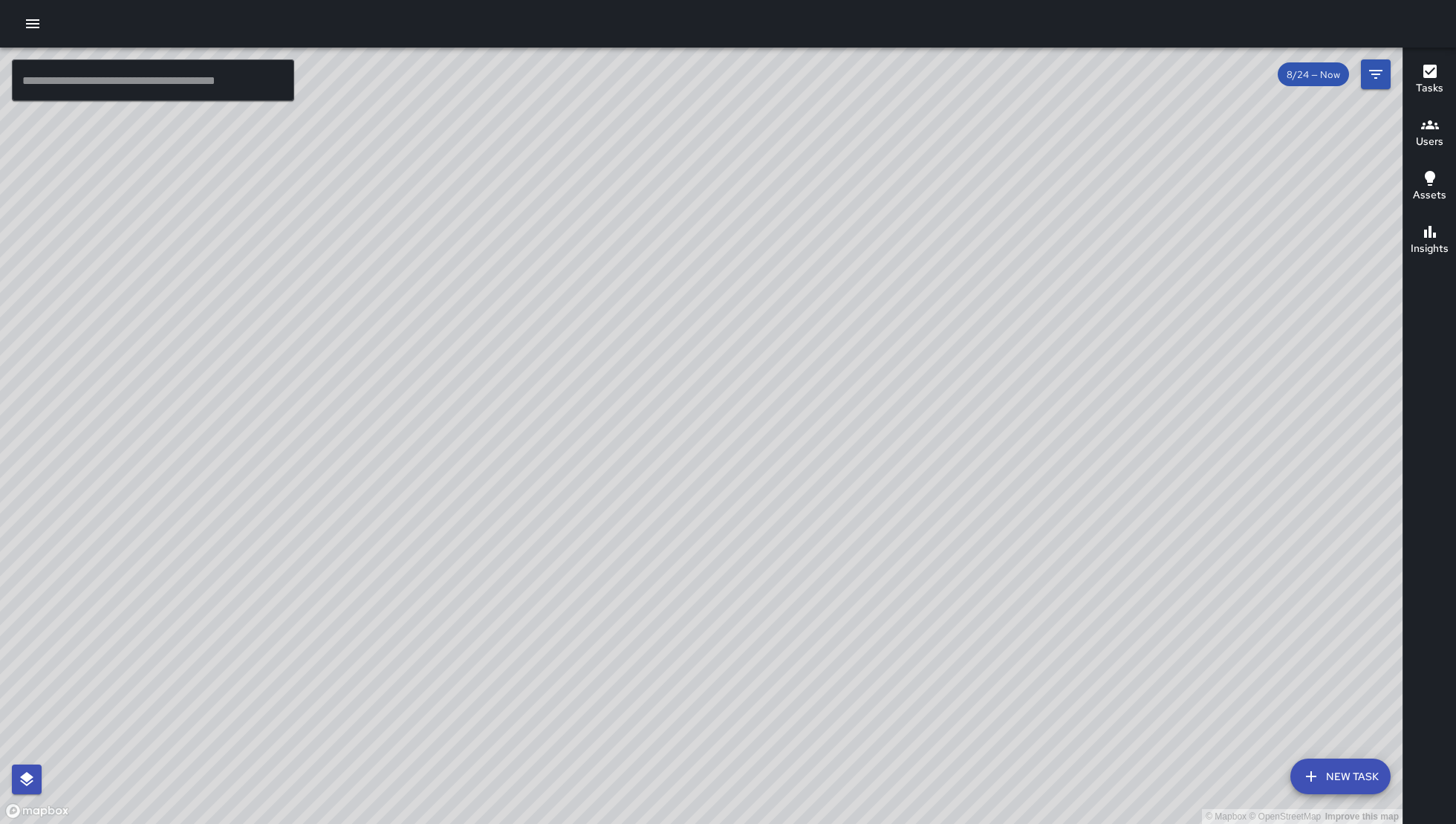
drag, startPoint x: 638, startPoint y: 344, endPoint x: 707, endPoint y: 378, distance: 76.9
click at [638, 344] on div "© Mapbox © OpenStreetMap Improve this map JB Joe Bankhead 259 7th Street Comple…" at bounding box center [701, 435] width 1403 height 777
click at [593, 306] on div "© Mapbox © OpenStreetMap Improve this map" at bounding box center [701, 435] width 1403 height 777
click at [582, 298] on div "© Mapbox © OpenStreetMap Improve this map" at bounding box center [701, 435] width 1403 height 777
